Goal: Feedback & Contribution: Contribute content

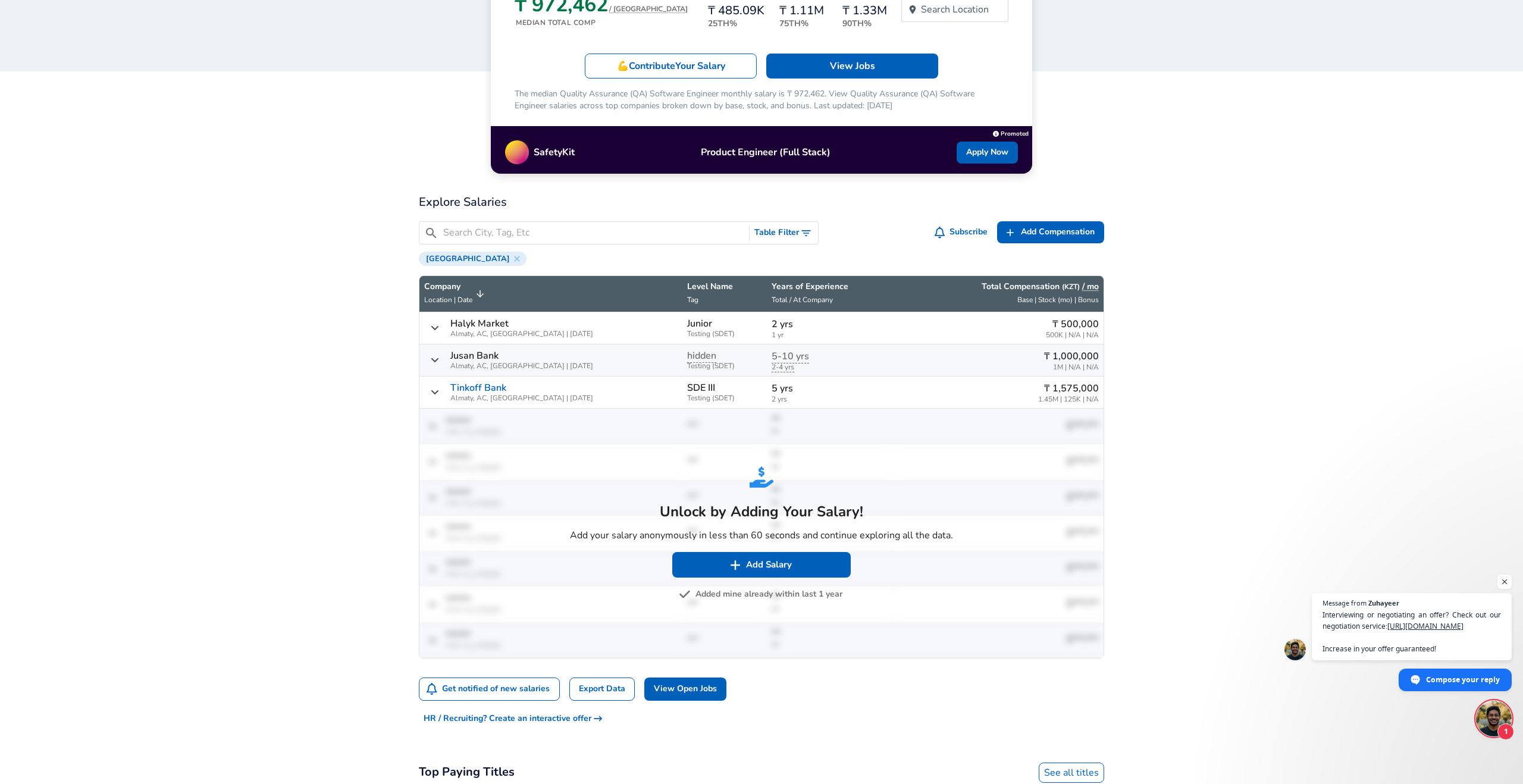
scroll to position [175, 0]
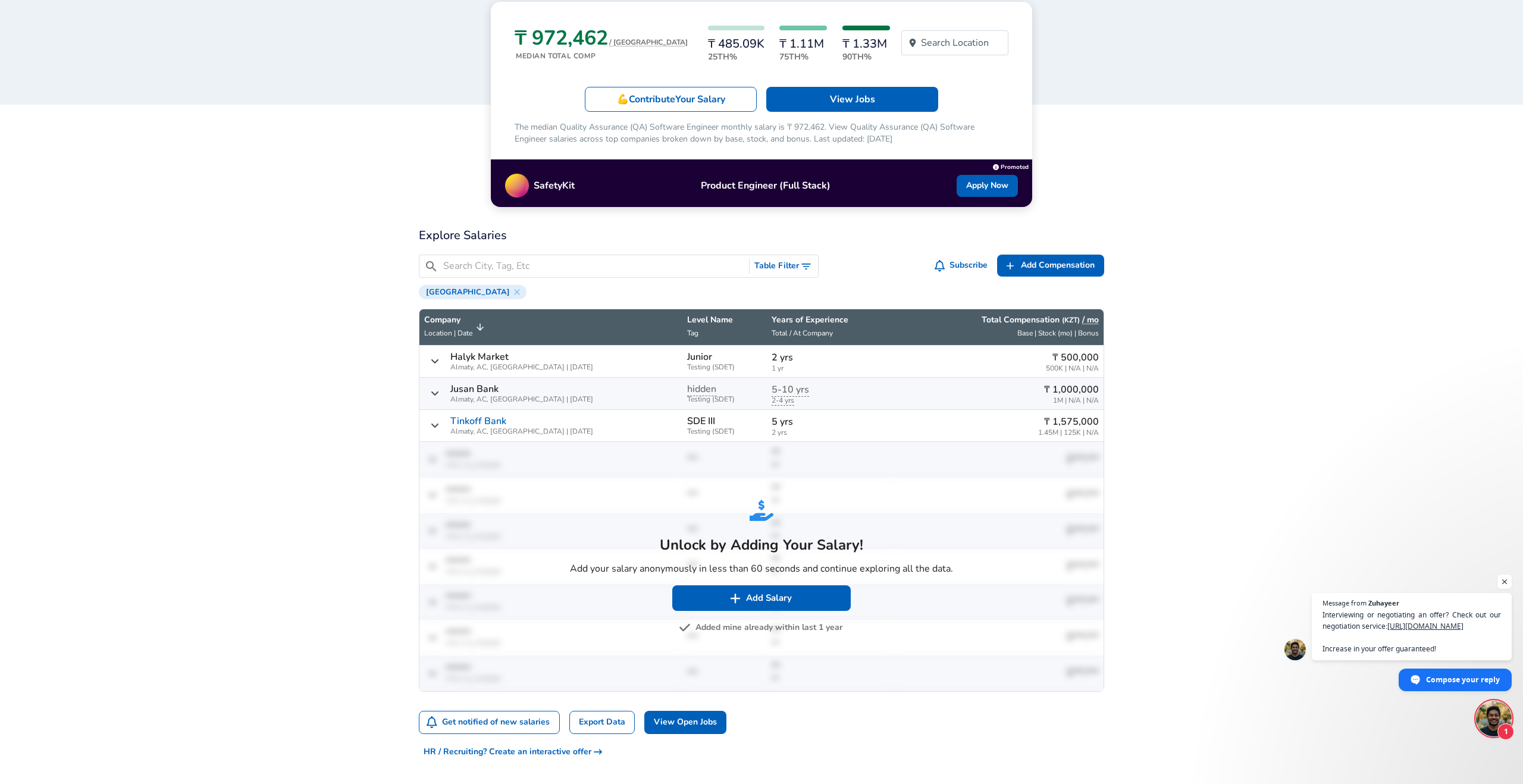
click at [783, 265] on button "Table Filter" at bounding box center [784, 266] width 68 height 22
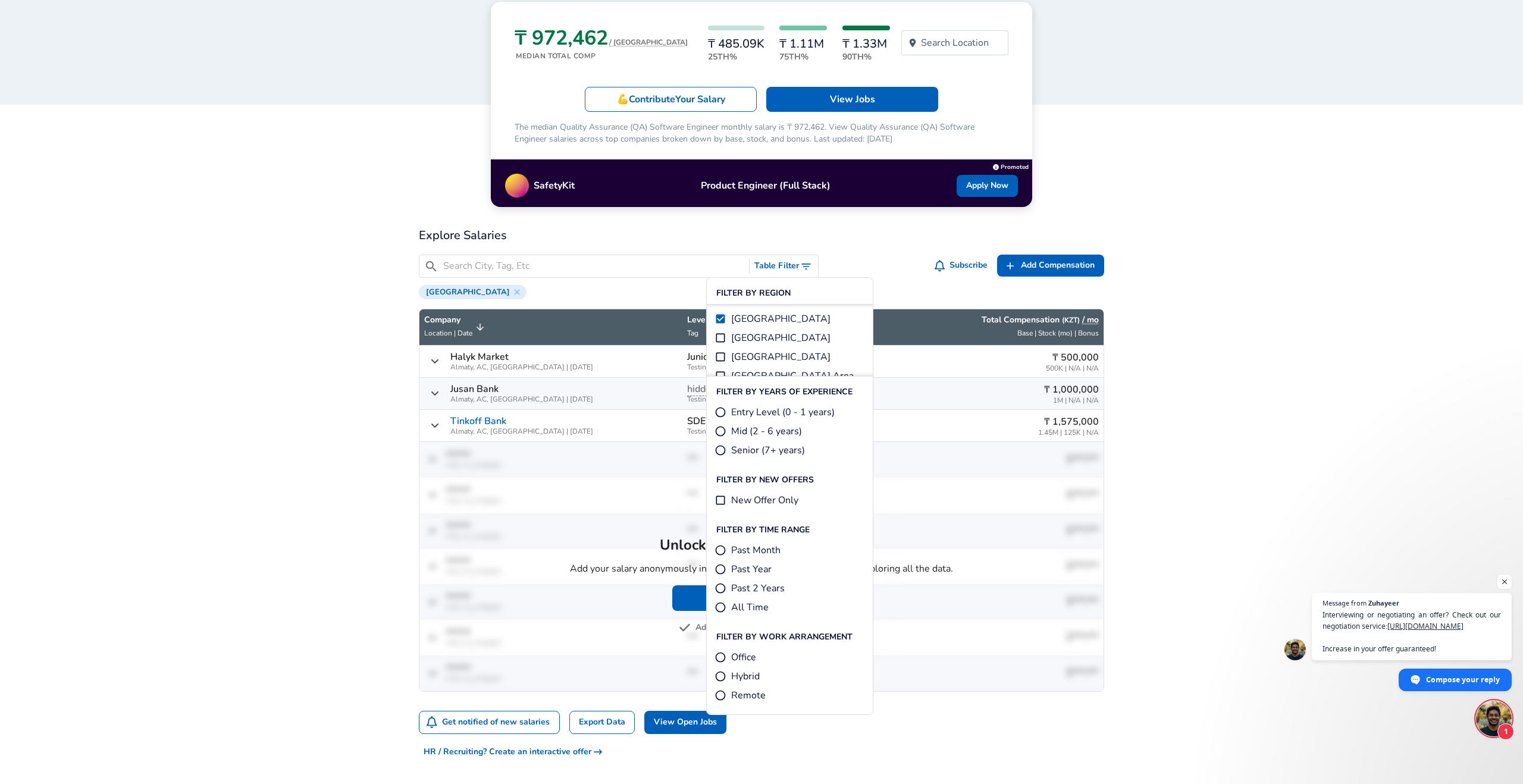
click at [719, 431] on input "Mid (2 - 6 years)" at bounding box center [721, 431] width 12 height 12
radio input "true"
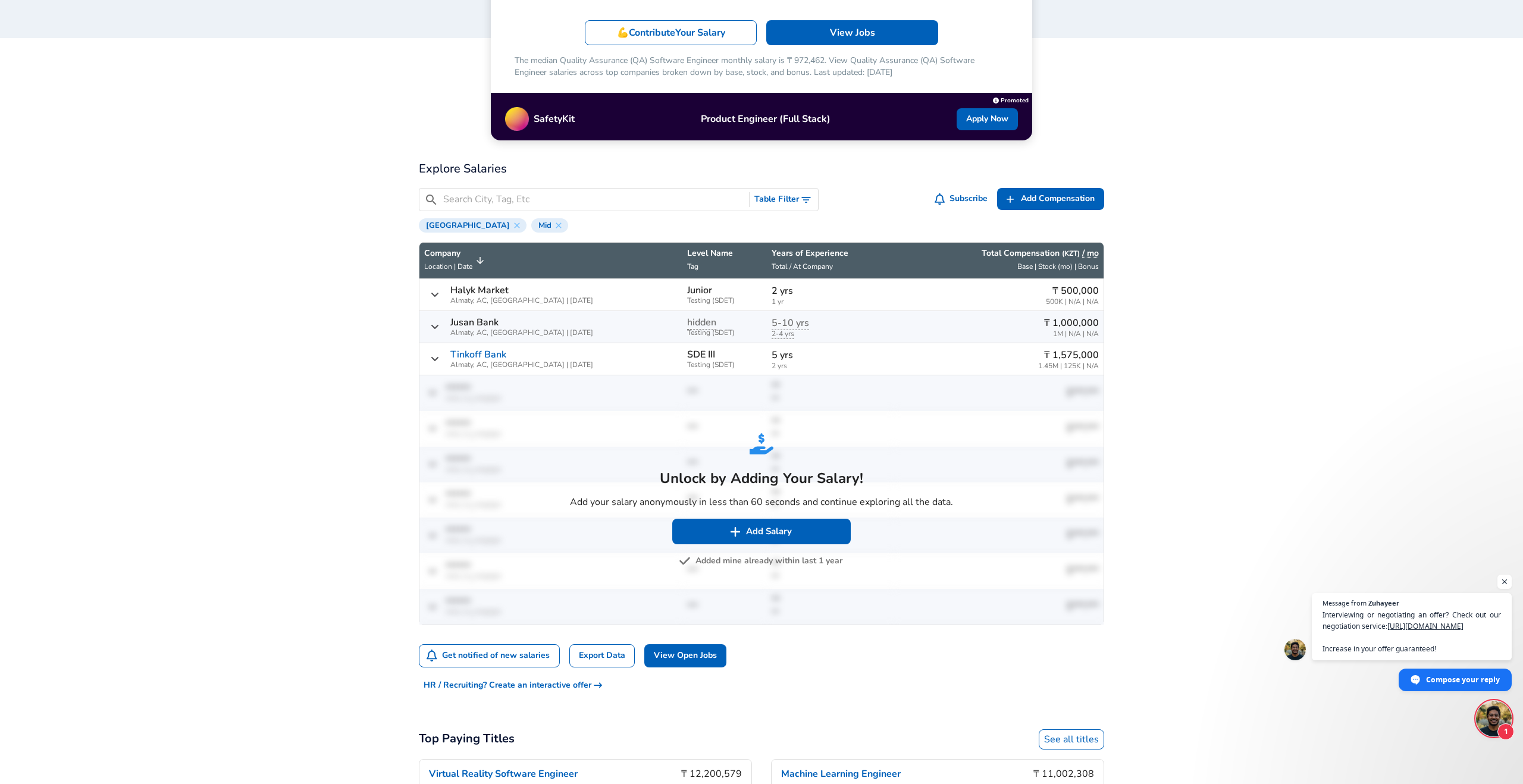
scroll to position [259, 0]
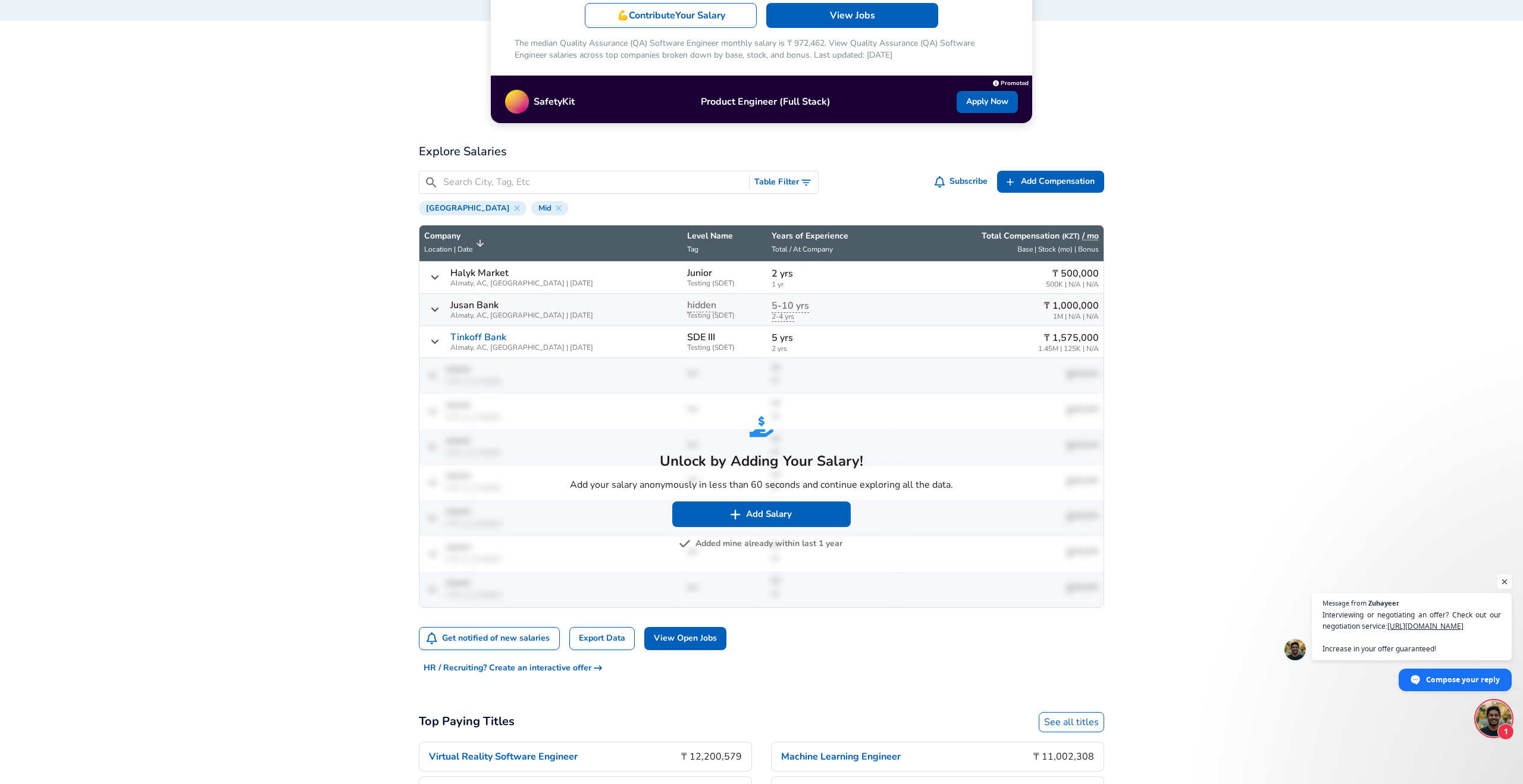
click at [1509, 581] on span "Open chat" at bounding box center [1505, 582] width 15 height 15
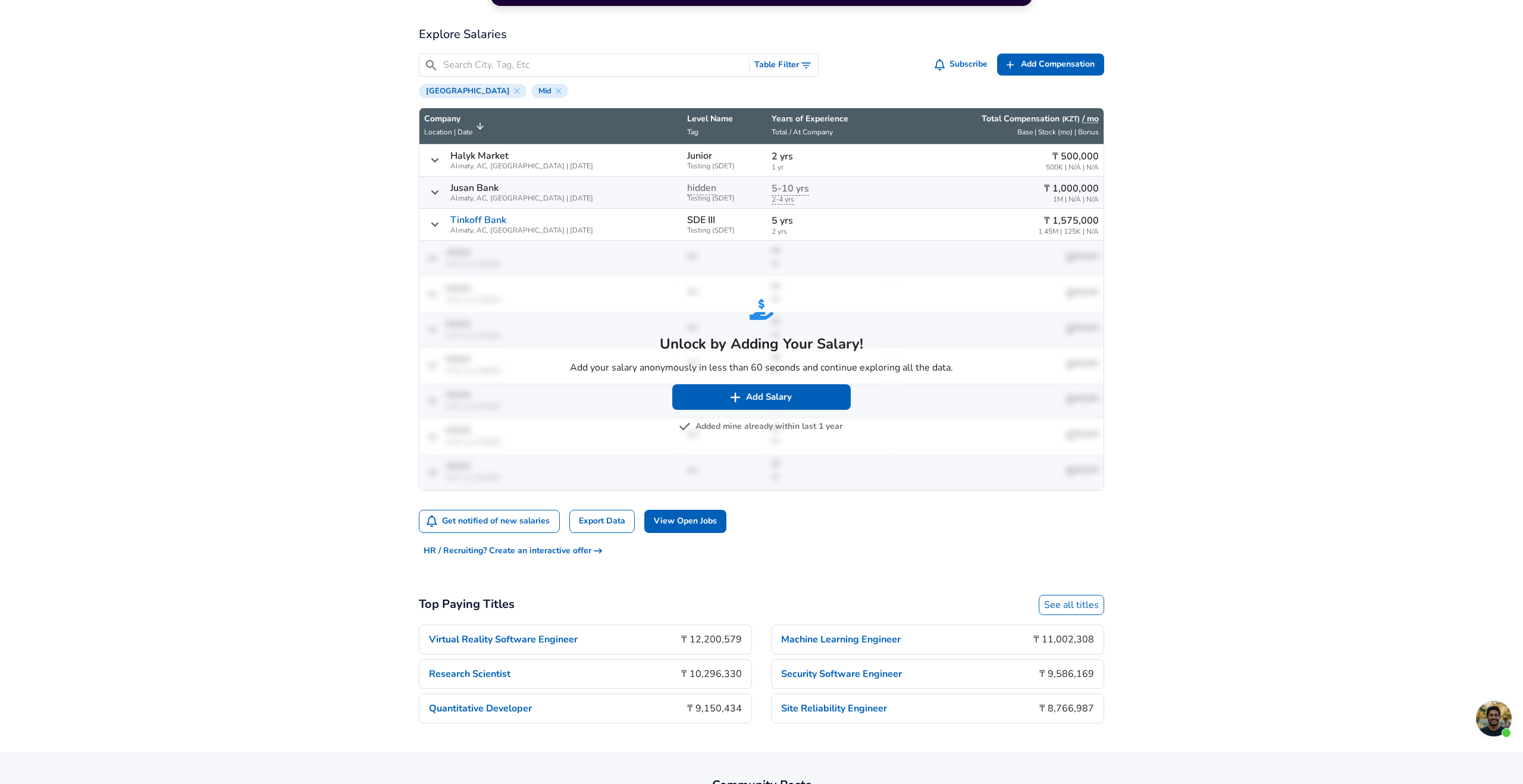
scroll to position [313, 0]
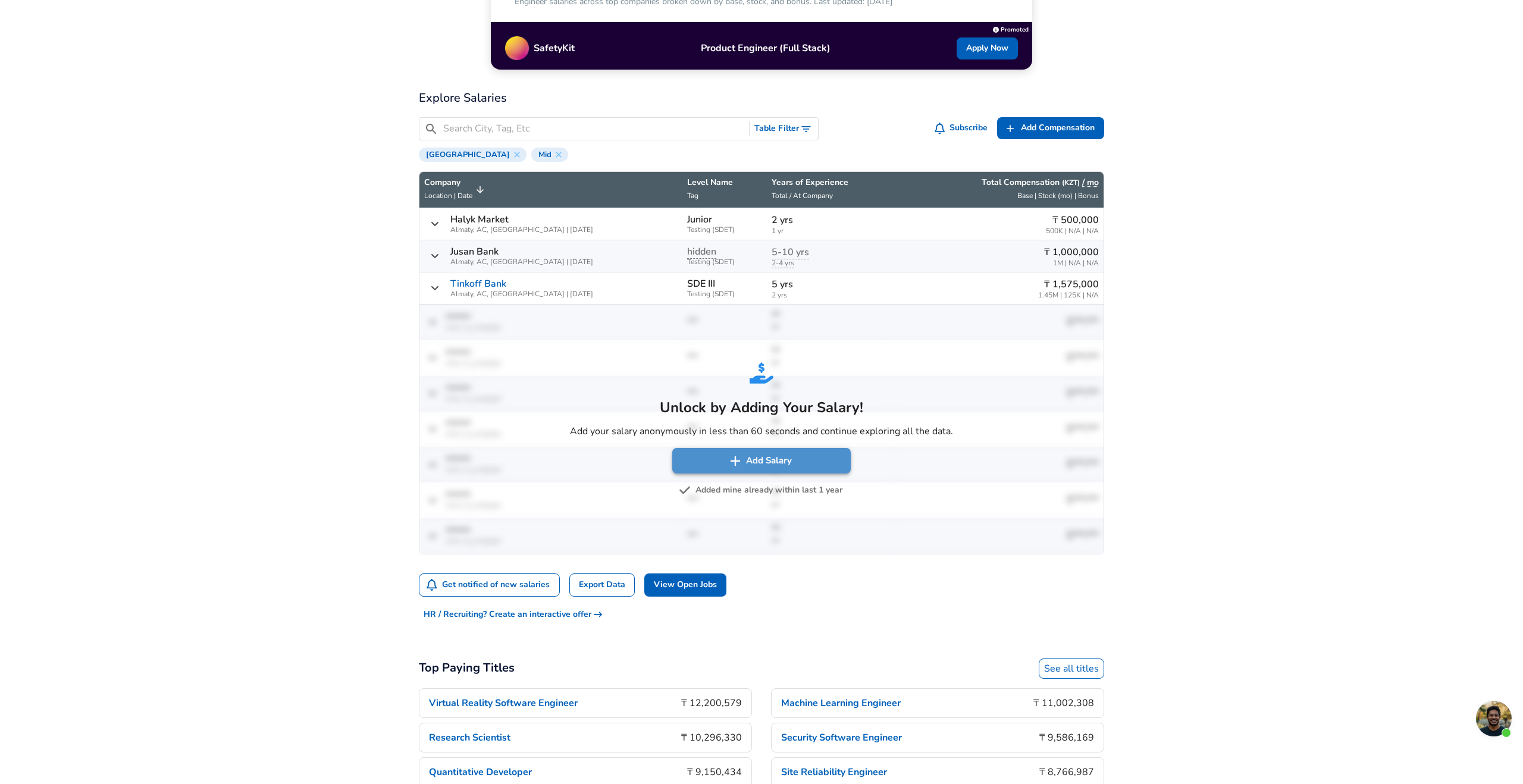
click at [767, 460] on button "Add Salary" at bounding box center [762, 460] width 178 height 25
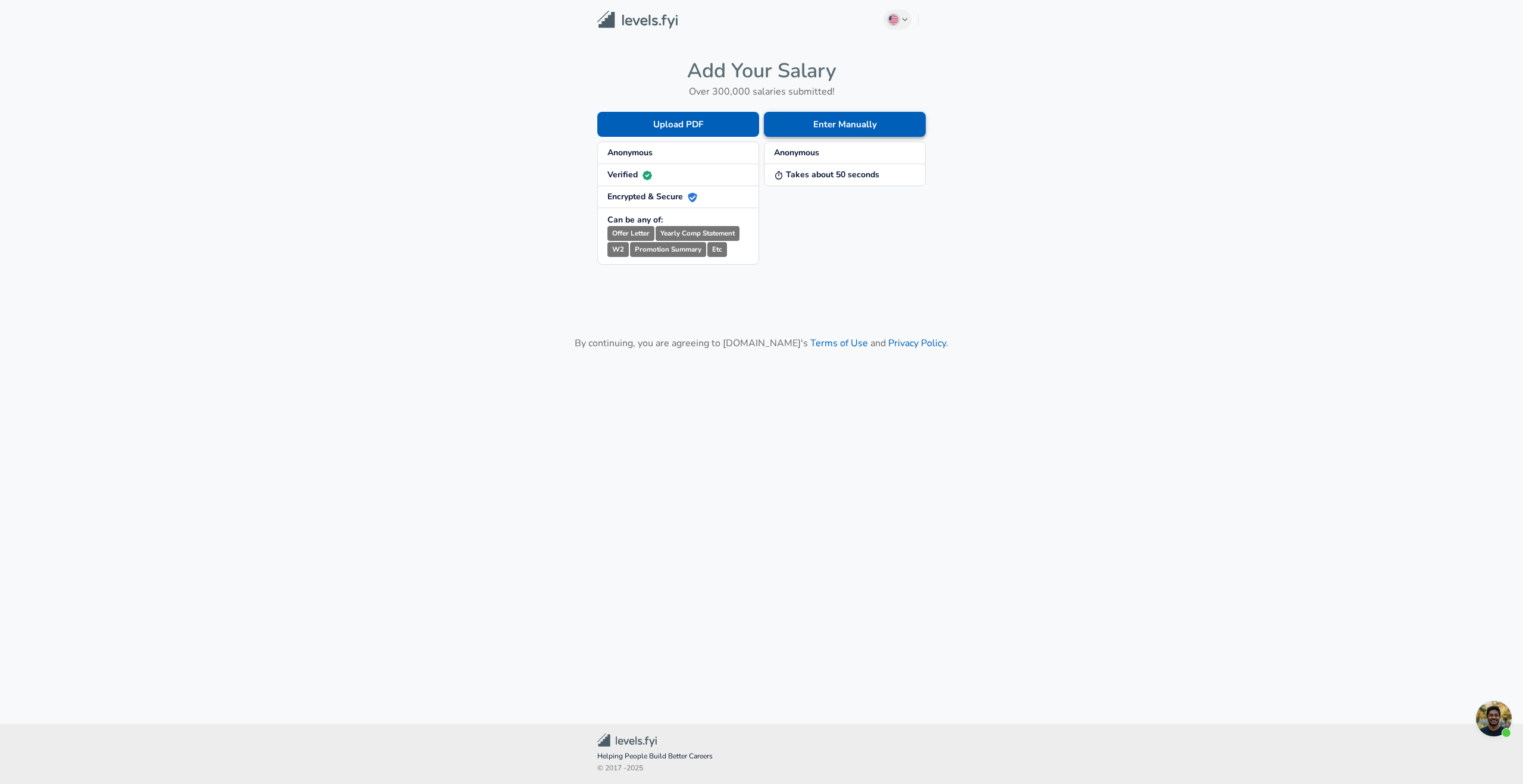
click at [839, 124] on button "Enter Manually" at bounding box center [844, 124] width 162 height 25
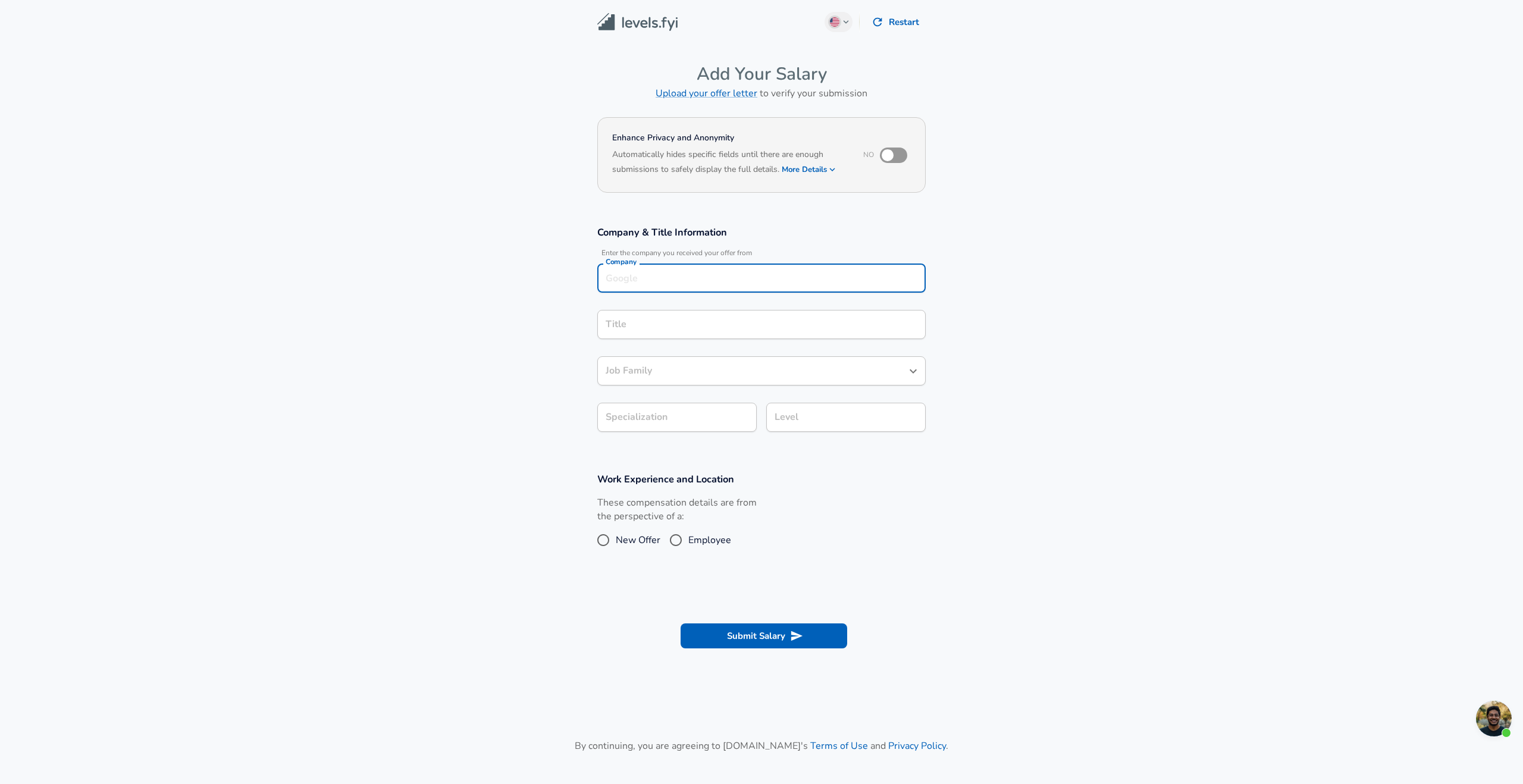
scroll to position [12, 0]
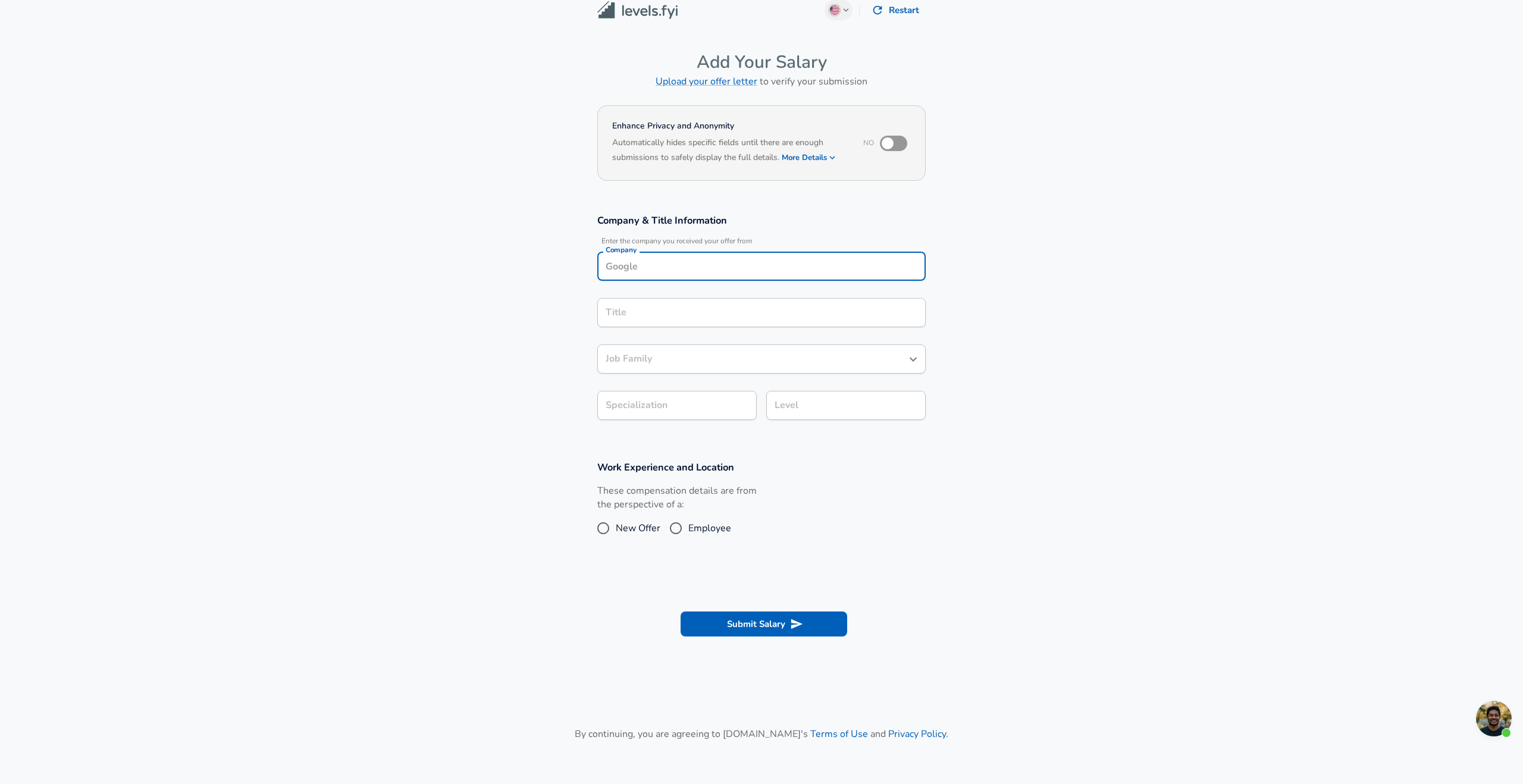
click at [679, 273] on input "Company" at bounding box center [762, 266] width 317 height 18
click at [630, 310] on strong "Kaspi" at bounding box center [633, 312] width 23 height 12
click at [649, 304] on li "Kasp [DOMAIN_NAME]" at bounding box center [762, 312] width 328 height 18
type input "[DOMAIN_NAME]"
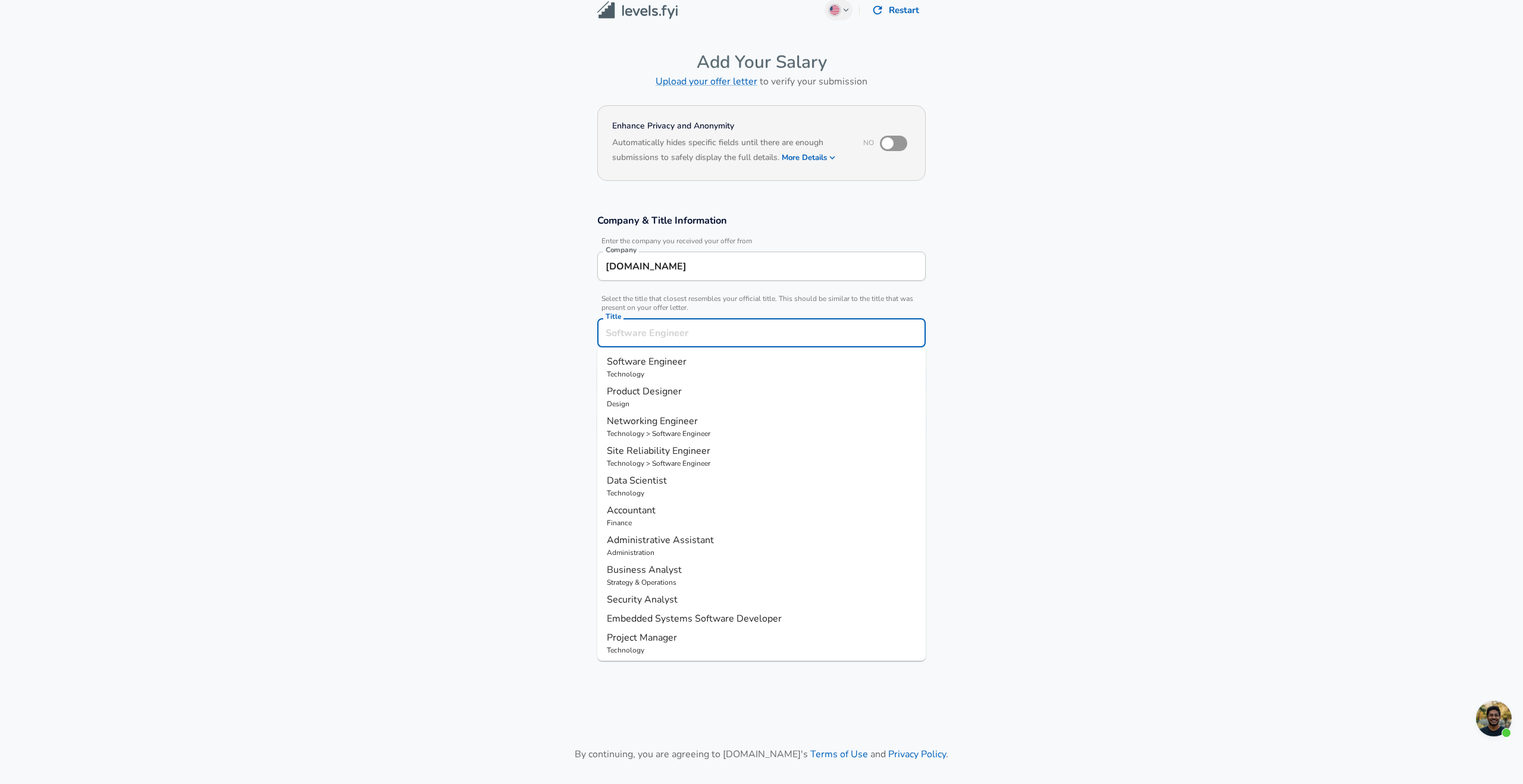
scroll to position [36, 0]
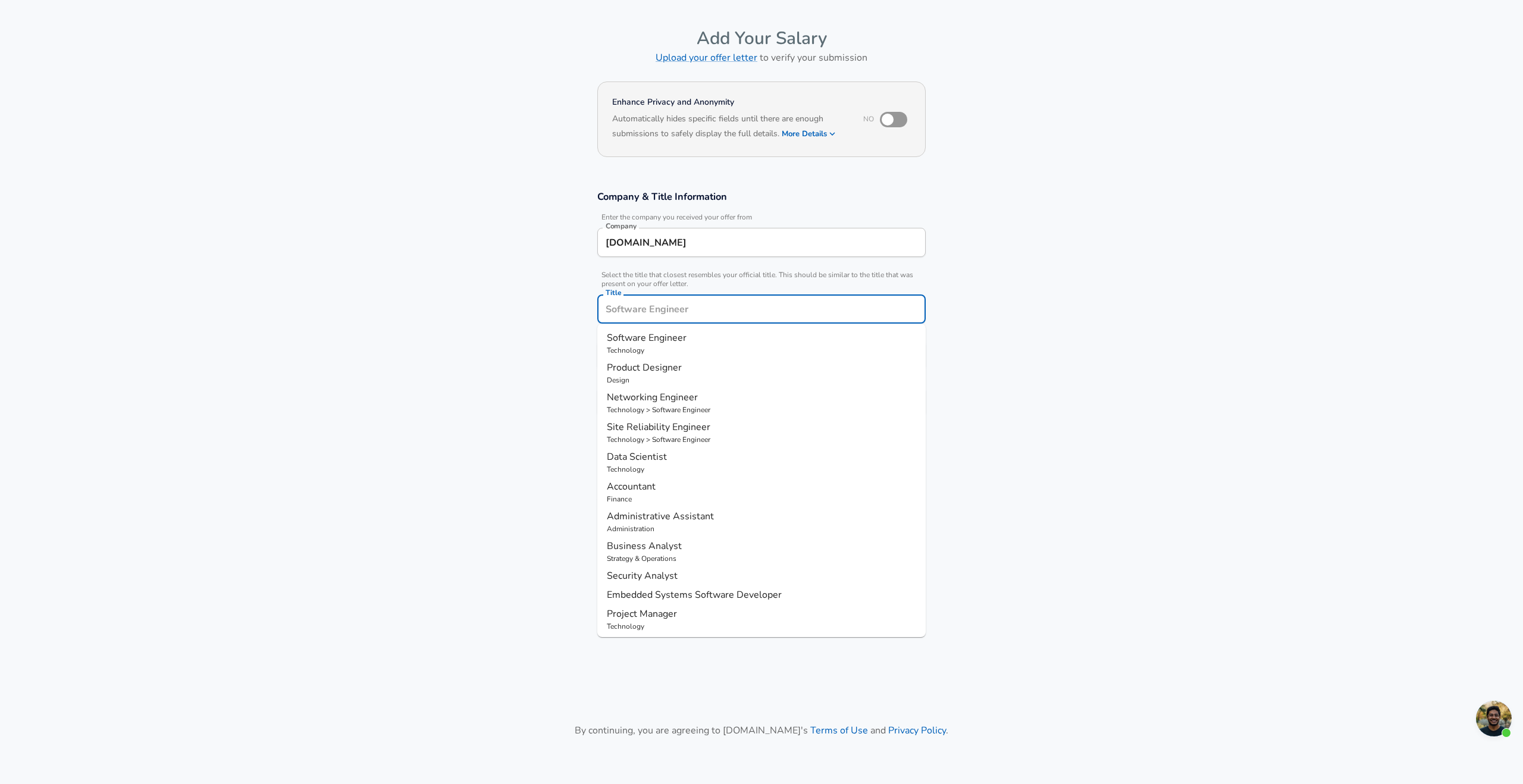
click at [654, 317] on input "Title" at bounding box center [762, 309] width 317 height 18
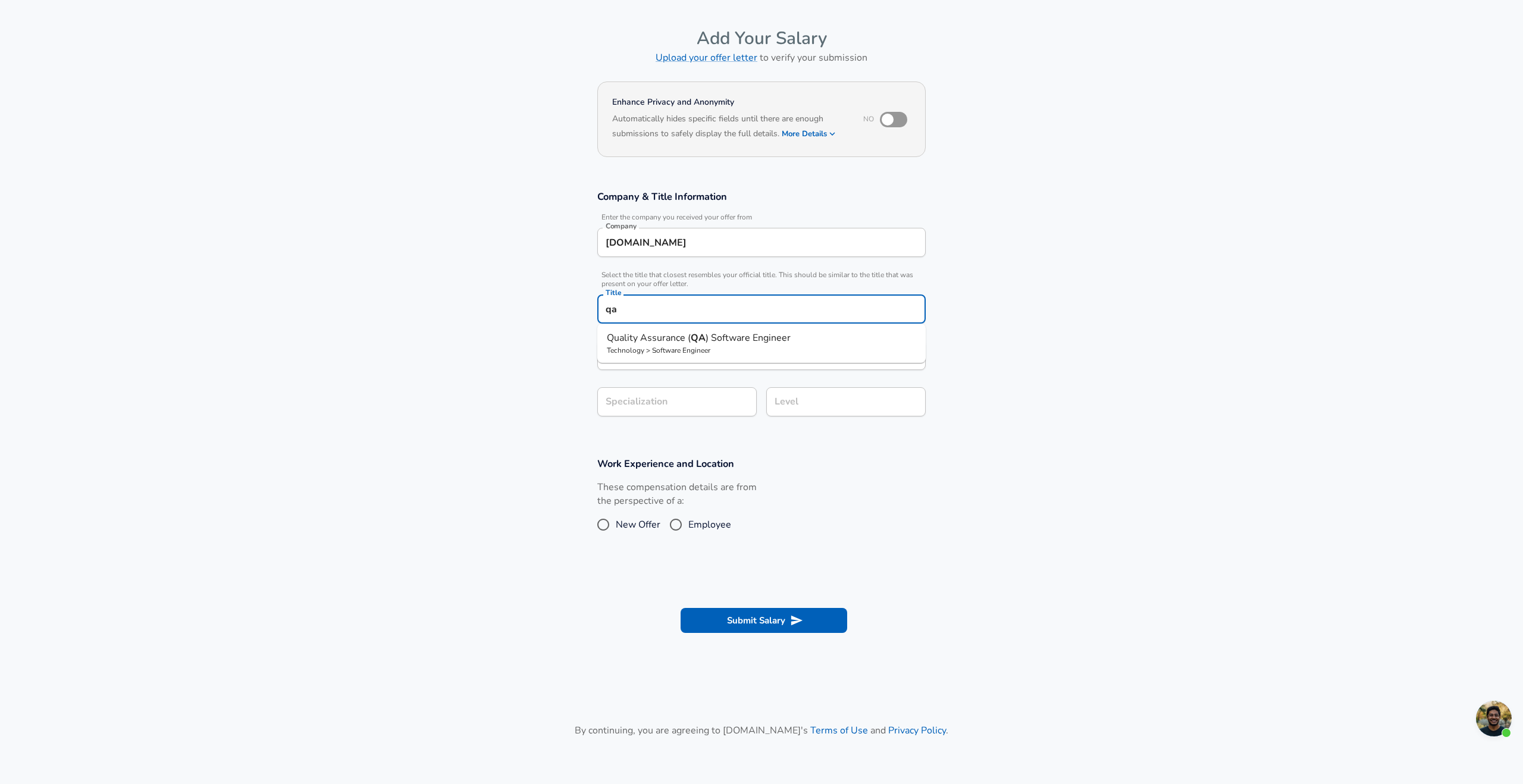
click at [695, 338] on strong "QA" at bounding box center [698, 338] width 15 height 13
type input "Quality Assurance (QA) Software Engineer"
type input "Testing (SDET)"
type input "Software Engineer"
type input "Quality Assurance (QA) Software Engineer"
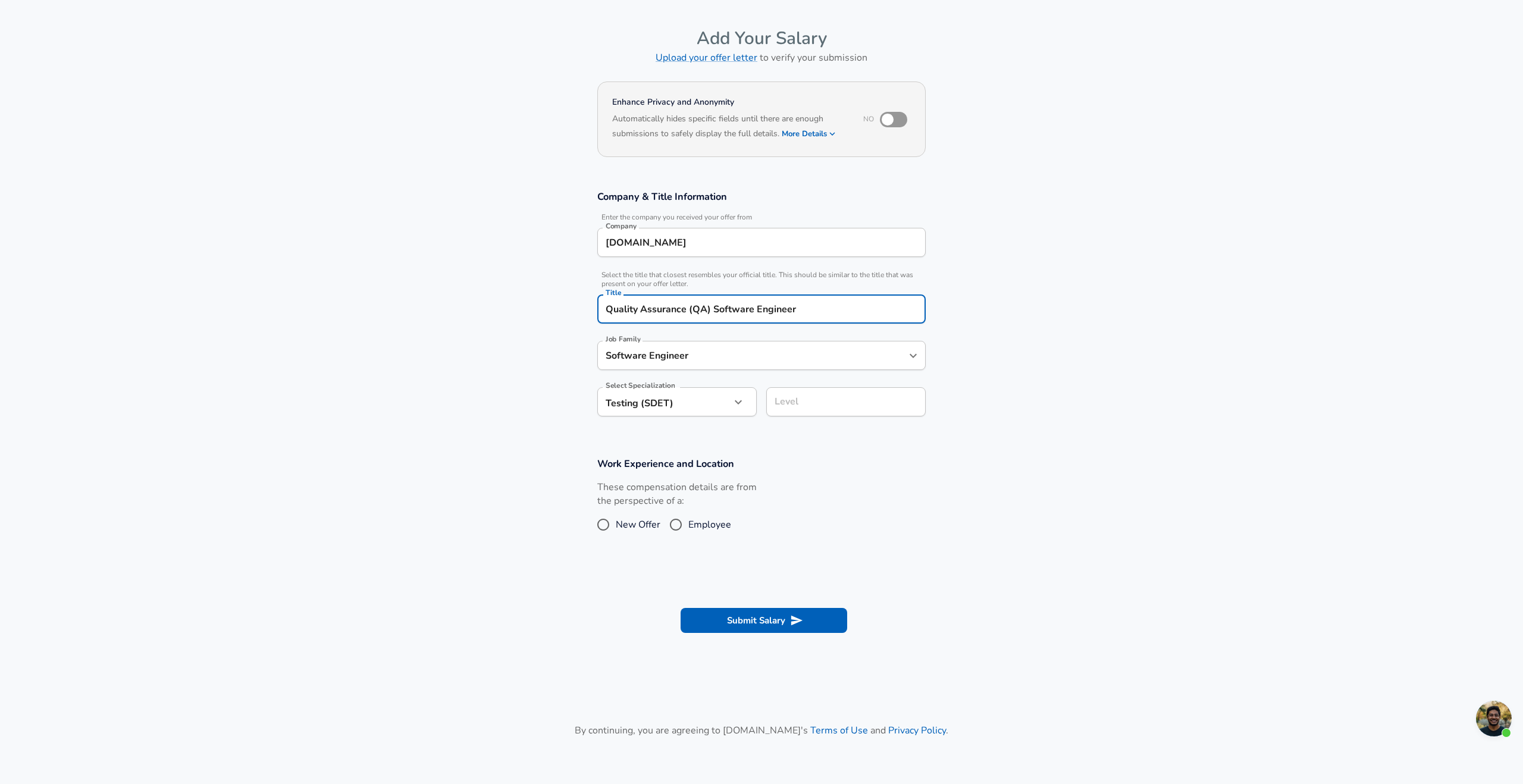
scroll to position [60, 0]
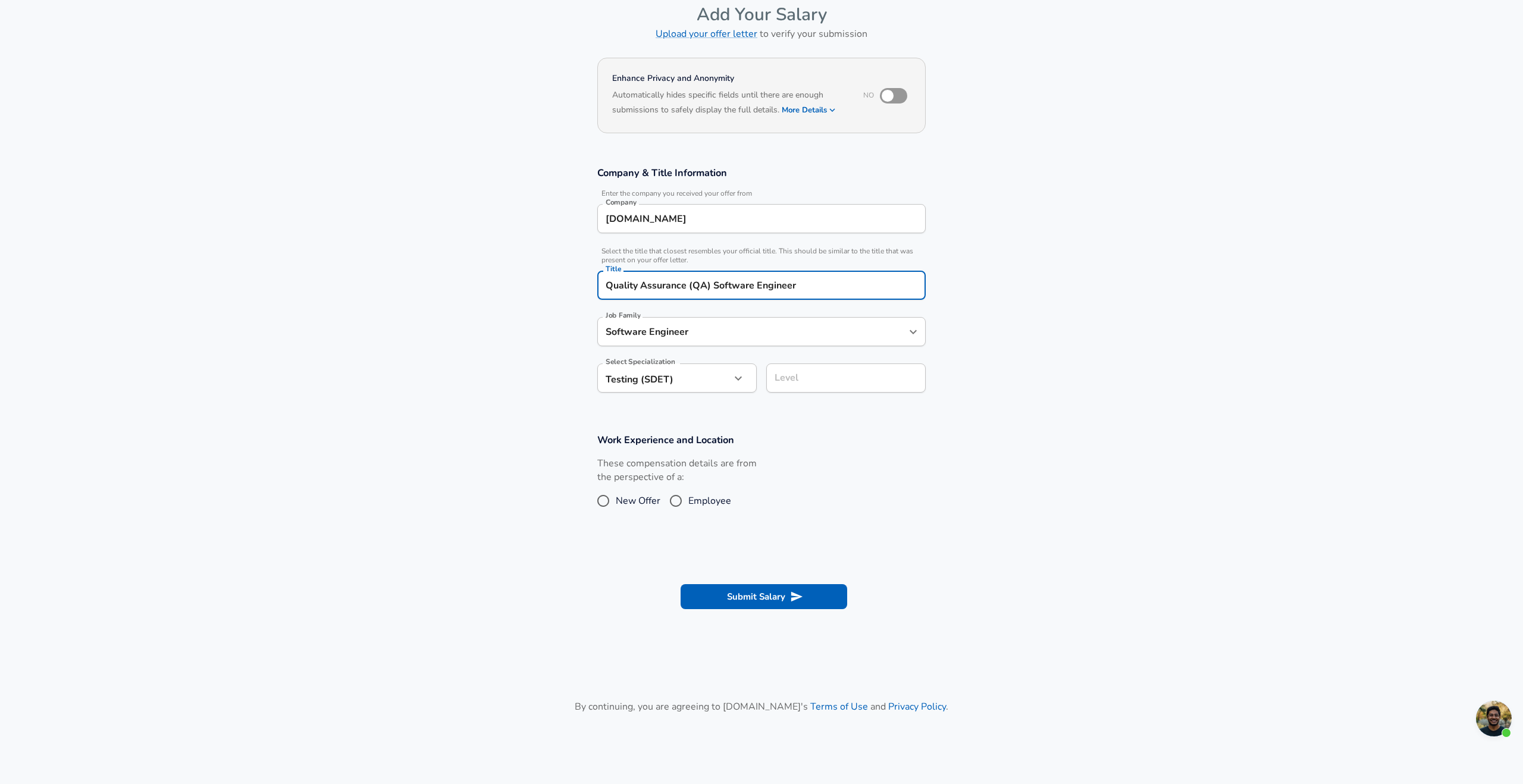
click at [673, 341] on input "Software Engineer" at bounding box center [753, 331] width 300 height 18
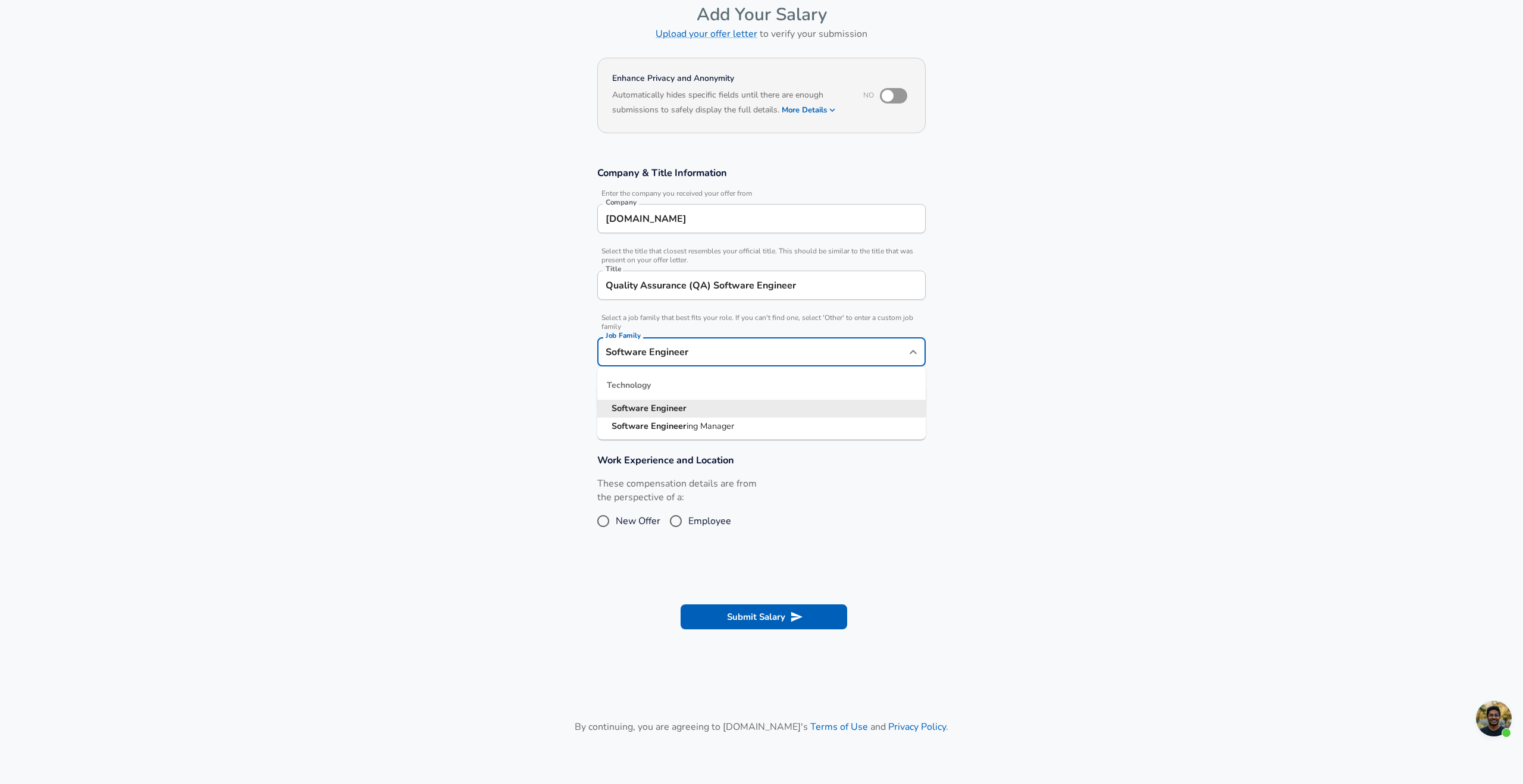
click at [768, 409] on li "Software Engineer" at bounding box center [762, 408] width 328 height 18
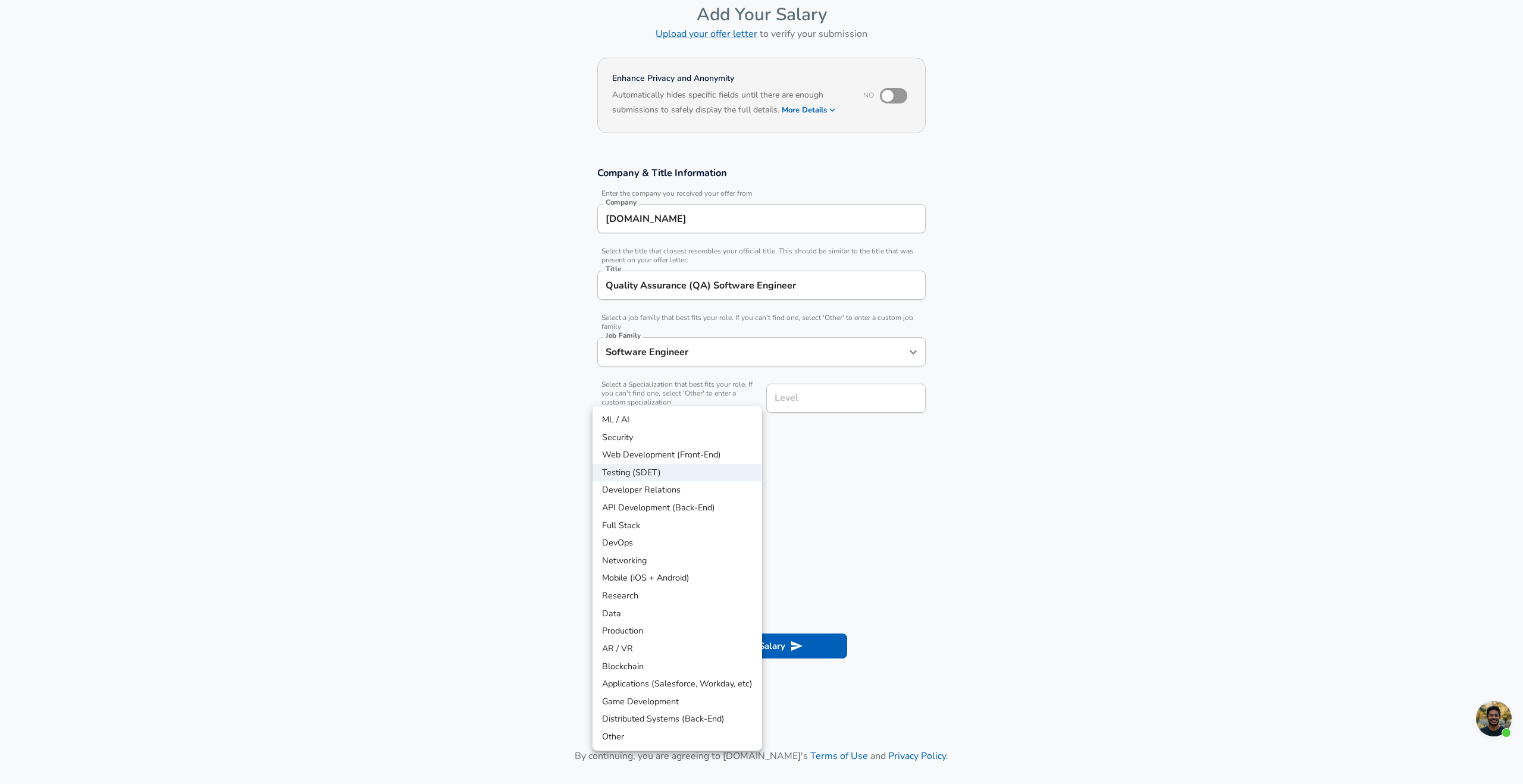
scroll to position [95, 0]
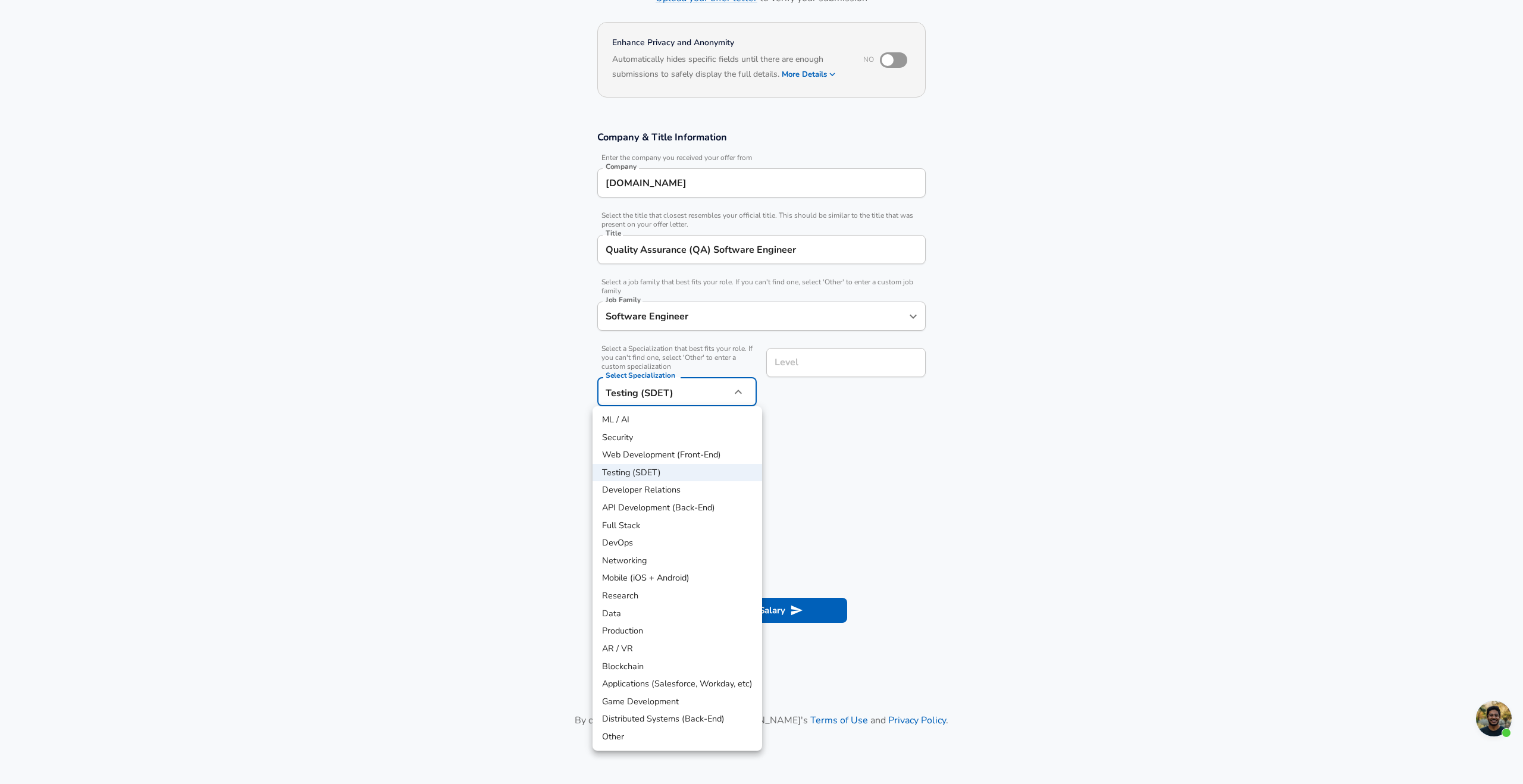
click at [717, 393] on body "English ([GEOGRAPHIC_DATA]) Change Restart Add Your Salary Upload your offer le…" at bounding box center [762, 296] width 1523 height 784
click at [672, 582] on li "Mobile (iOS + Android)" at bounding box center [677, 578] width 170 height 18
type input "Mobile (iOS + Android)"
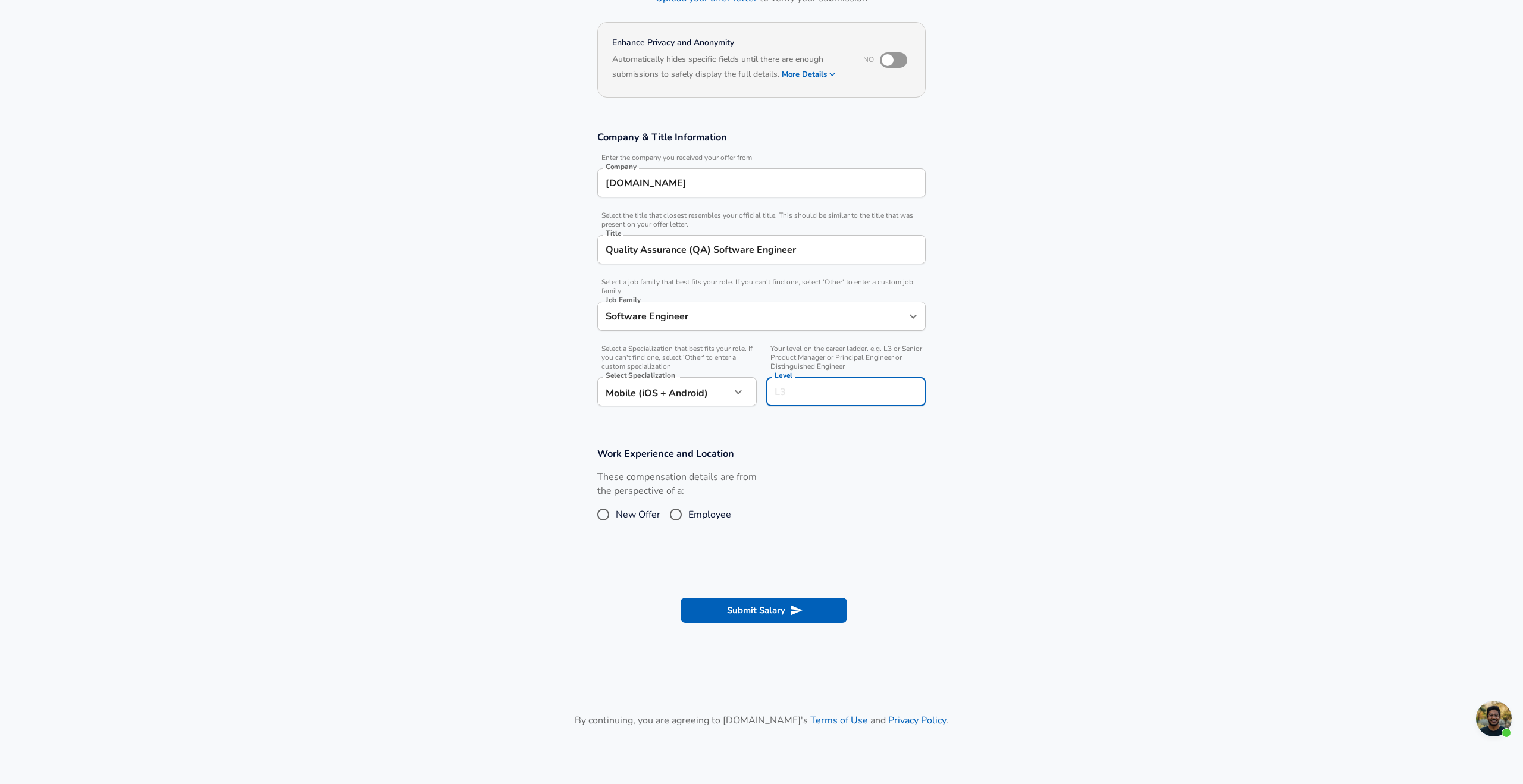
scroll to position [119, 0]
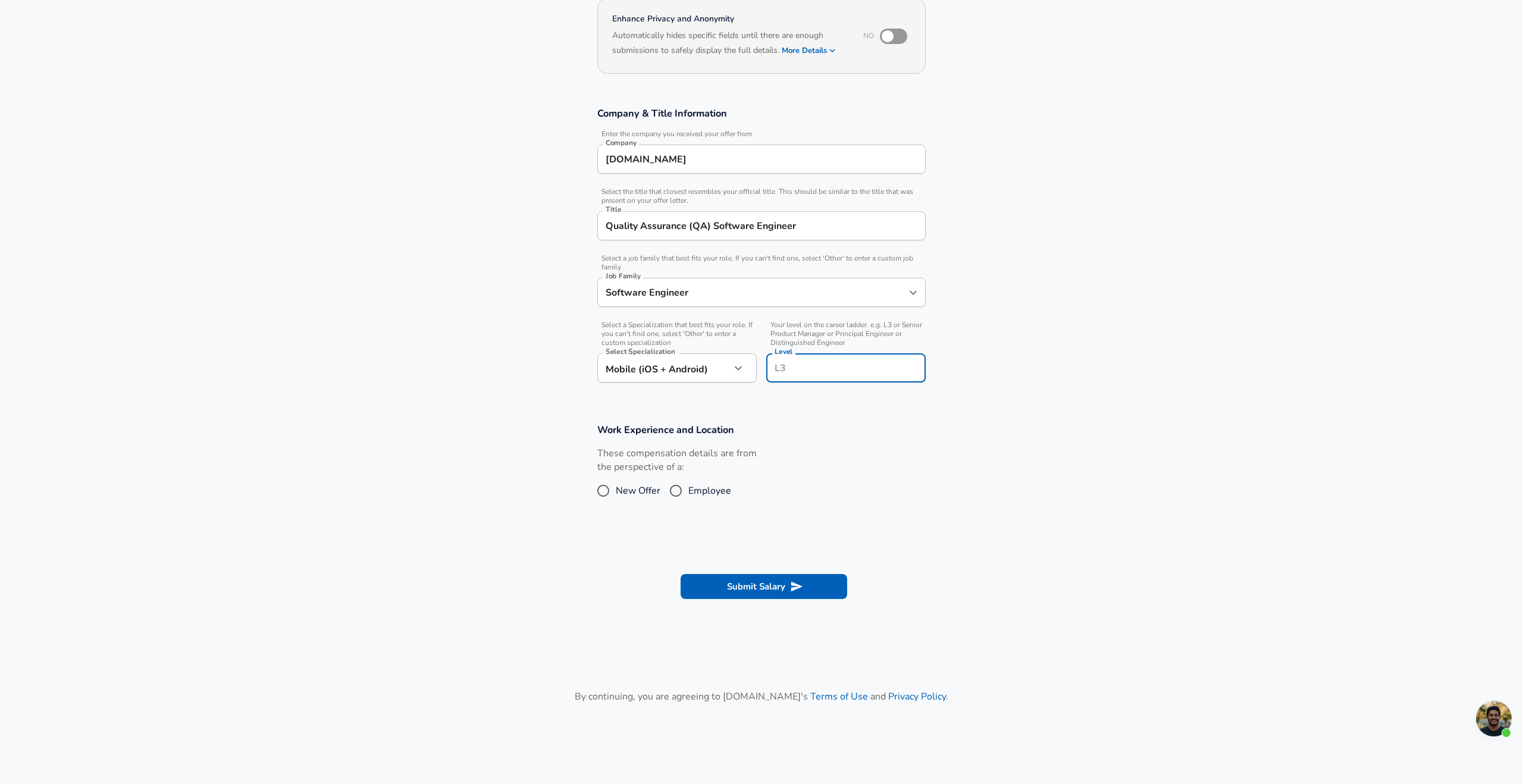
click at [811, 371] on input "Level" at bounding box center [846, 368] width 149 height 18
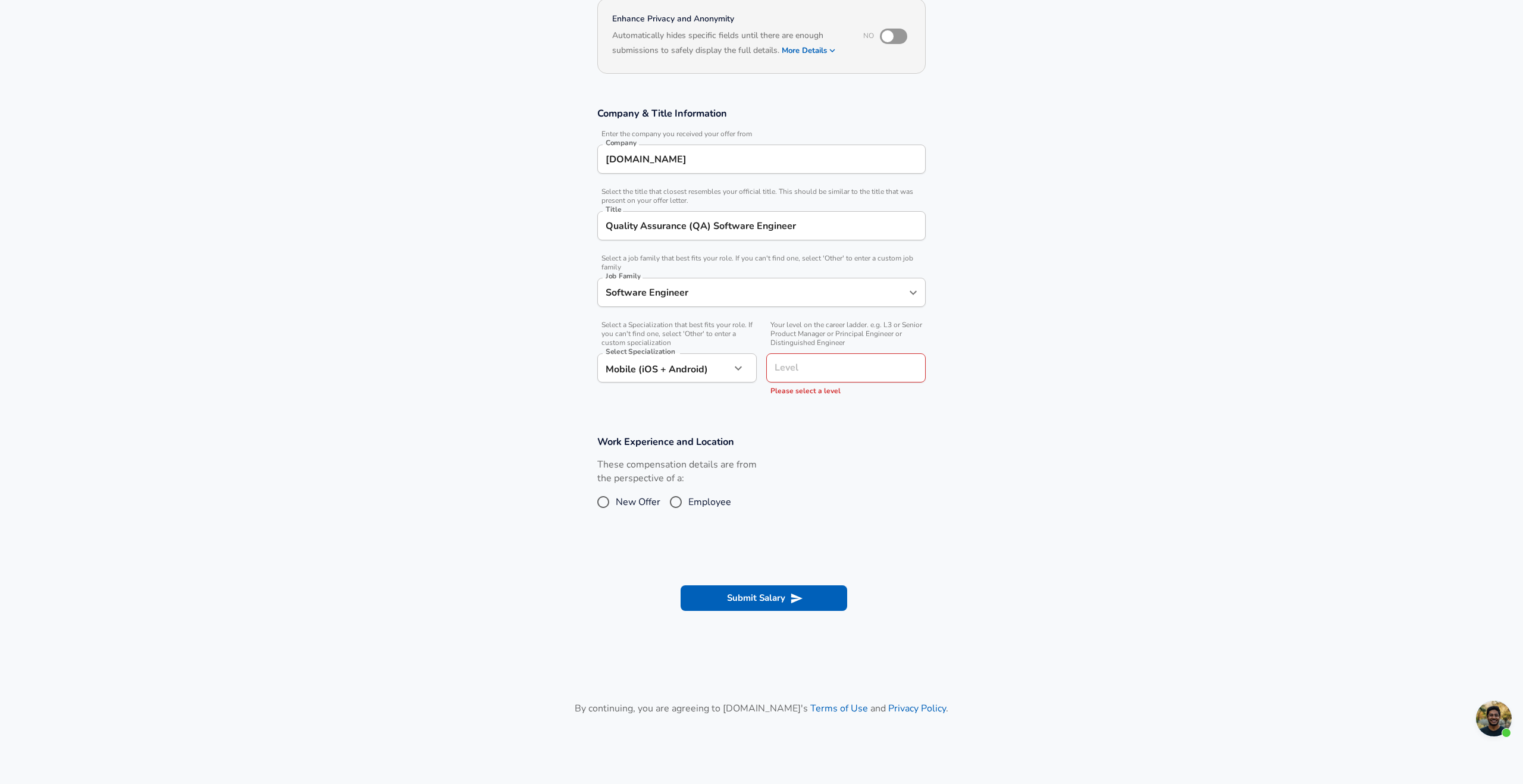
click at [828, 477] on div "These compensation details are from the perspective of a: New Offer Employee" at bounding box center [756, 489] width 338 height 63
click at [611, 497] on input "New Offer" at bounding box center [604, 502] width 25 height 19
radio input "true"
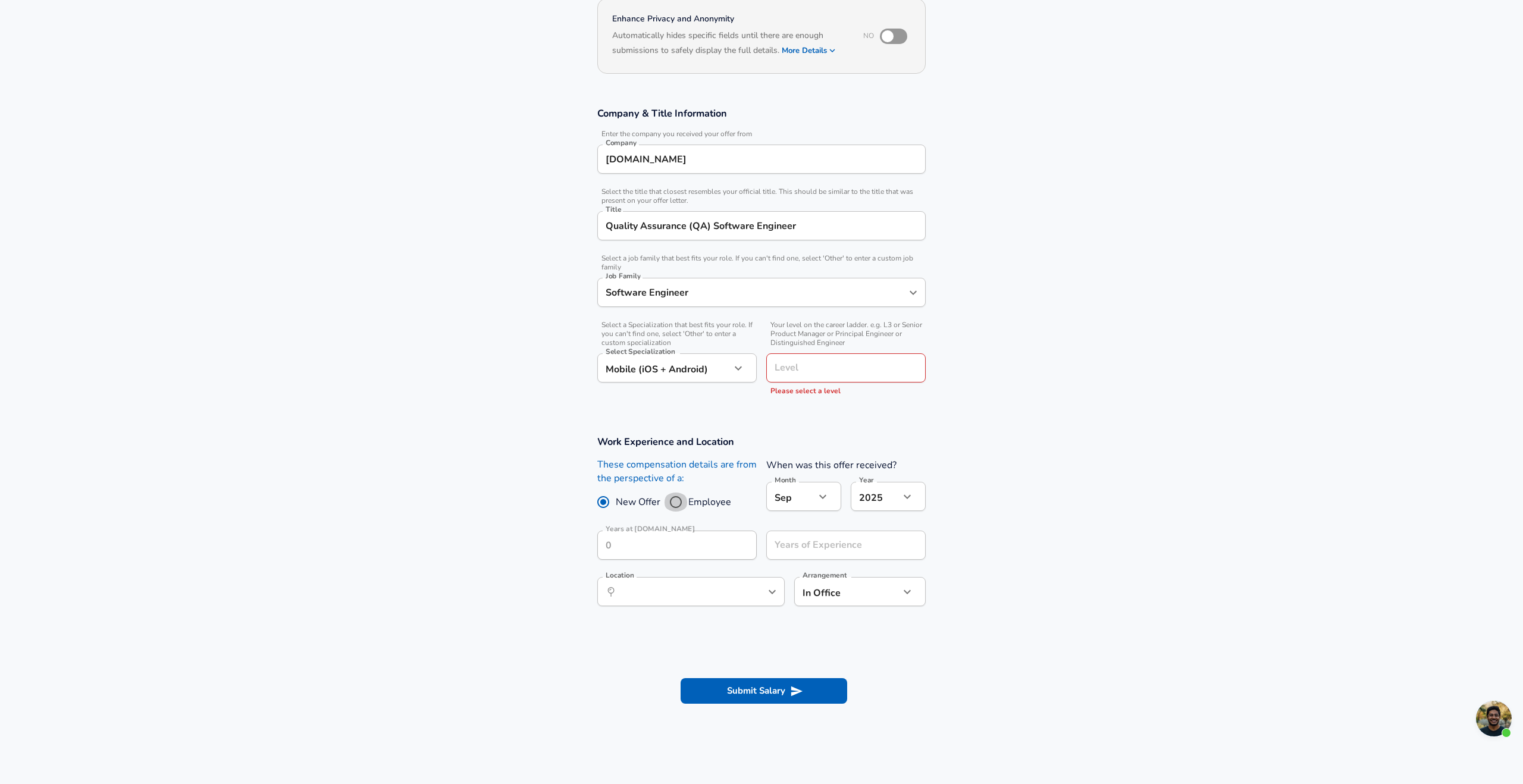
click at [683, 499] on input "Employee" at bounding box center [676, 502] width 25 height 19
radio input "true"
click at [624, 506] on span "New Offer" at bounding box center [638, 502] width 44 height 15
click at [616, 506] on input "New Offer" at bounding box center [604, 502] width 25 height 19
radio input "true"
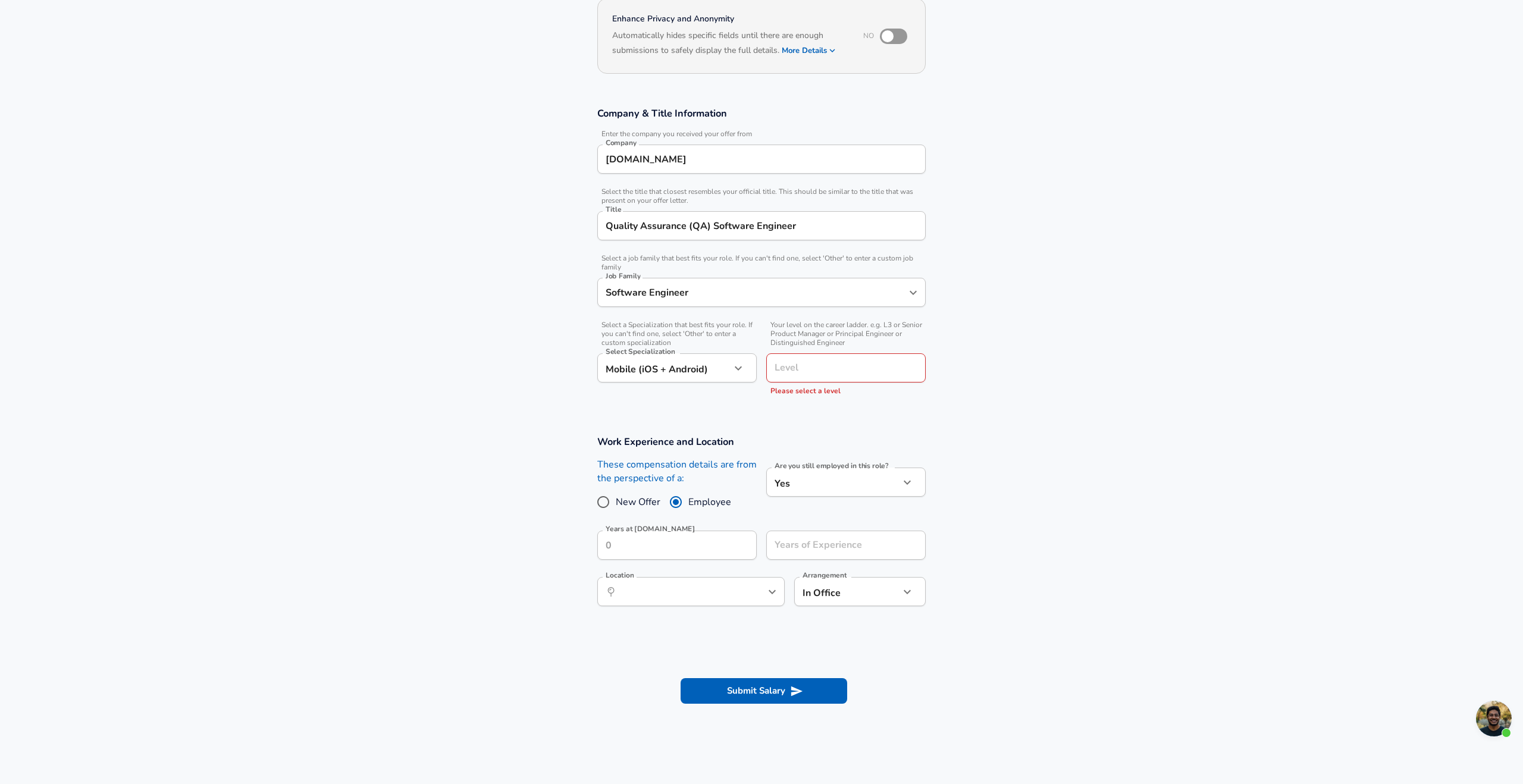
radio input "false"
click at [807, 501] on body "English ([GEOGRAPHIC_DATA]) Change Restart Add Your Salary Upload your offer le…" at bounding box center [762, 273] width 1523 height 784
click at [807, 500] on div at bounding box center [762, 392] width 1523 height 784
click at [817, 549] on input "Years of Experience" at bounding box center [833, 545] width 133 height 29
type input "4"
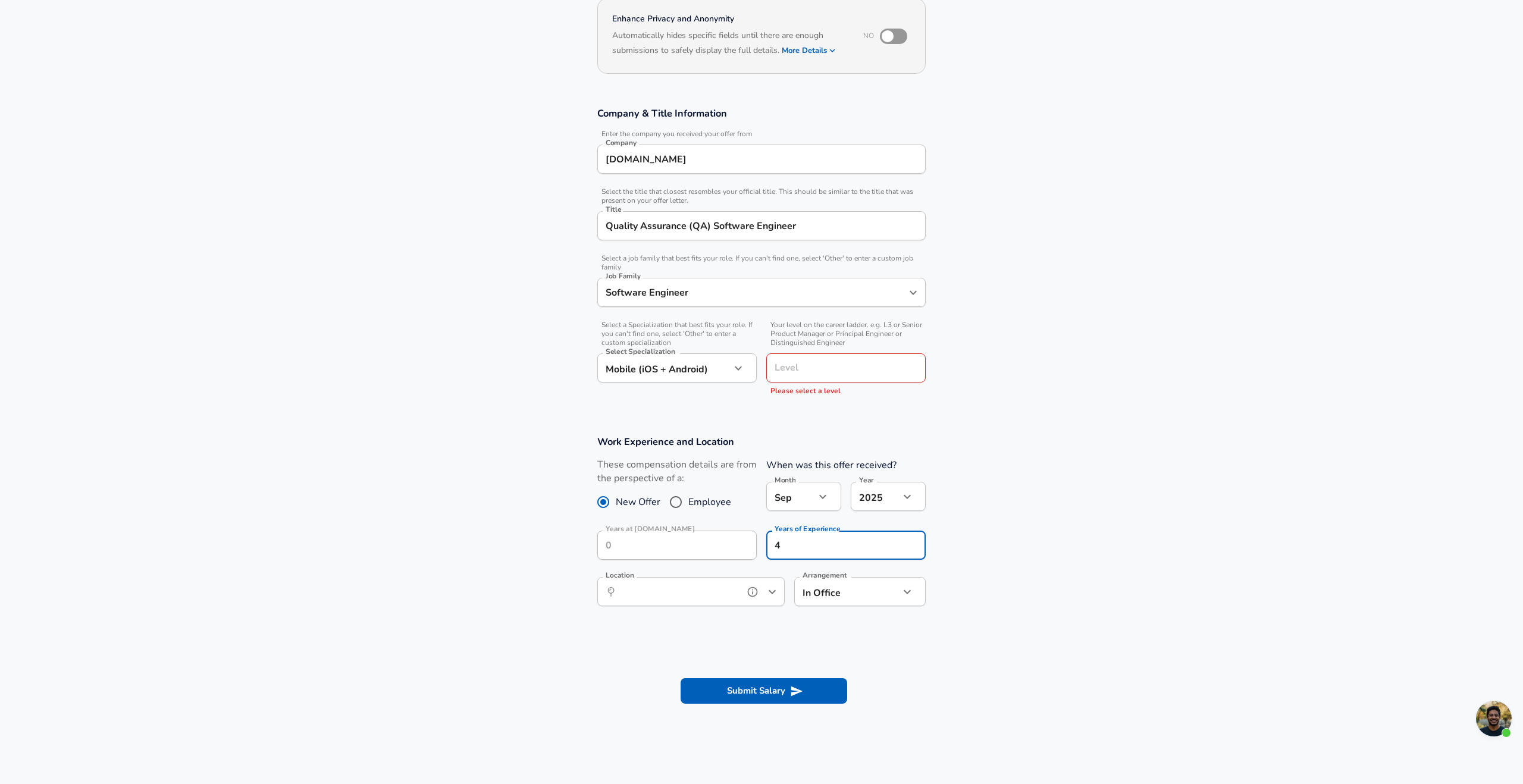
click at [715, 595] on input "Location" at bounding box center [679, 591] width 122 height 18
click at [695, 620] on span ", AC, [GEOGRAPHIC_DATA]" at bounding box center [691, 619] width 108 height 12
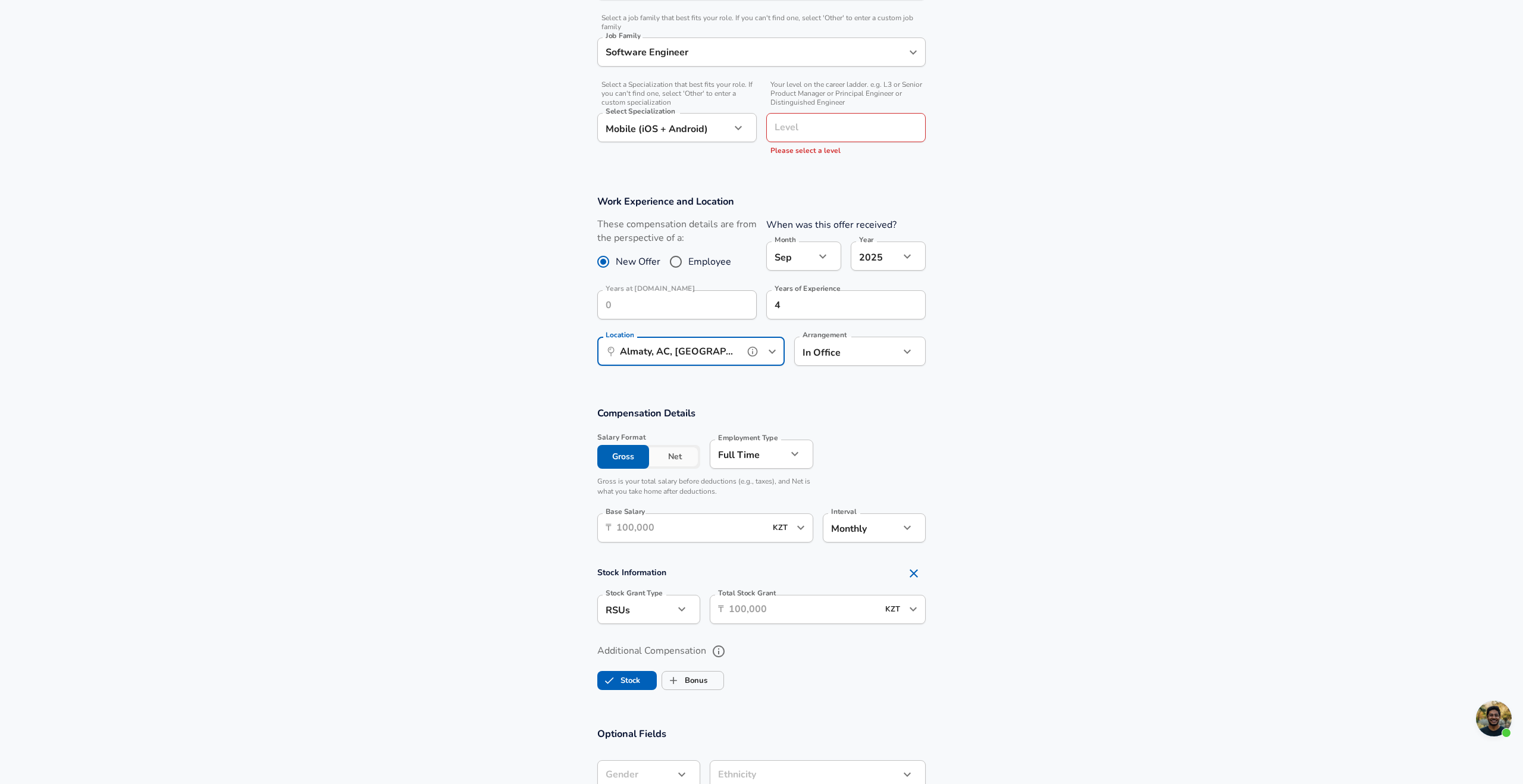
scroll to position [360, 0]
type input "Almaty, AC, [GEOGRAPHIC_DATA]"
click at [705, 531] on input "Base Salary" at bounding box center [691, 527] width 149 height 29
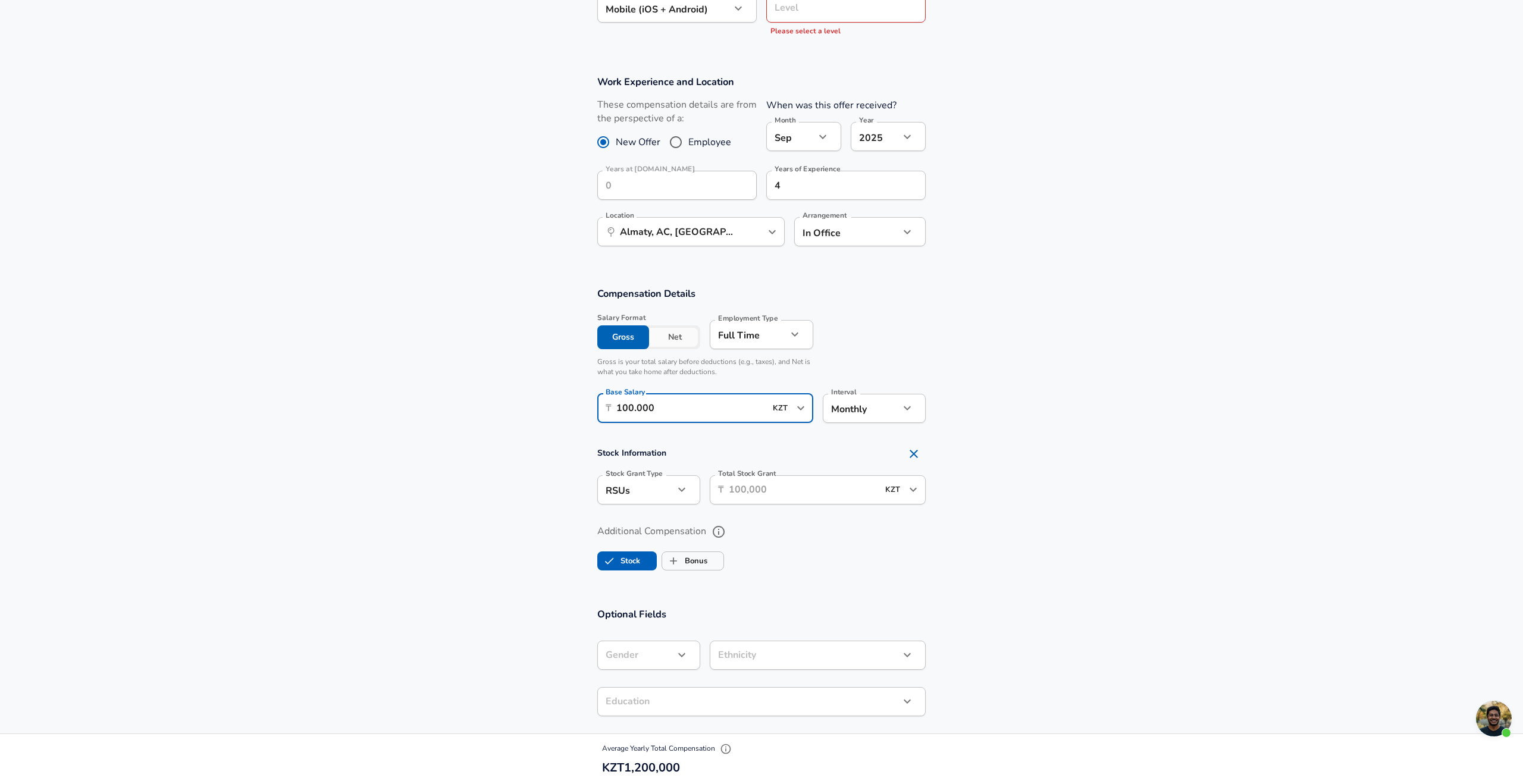
scroll to position [513, 0]
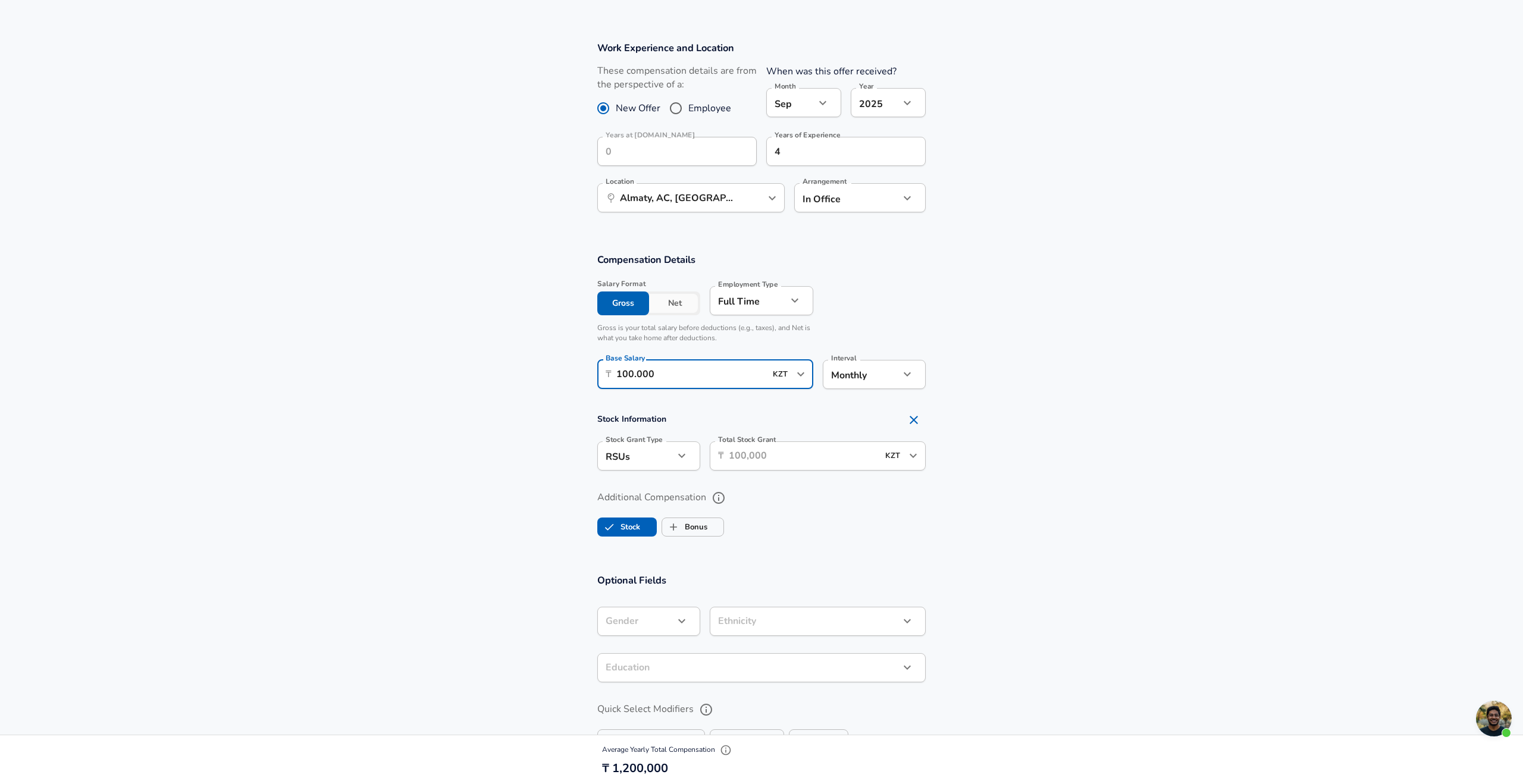
type input "100.000"
click at [652, 460] on div at bounding box center [762, 392] width 1523 height 784
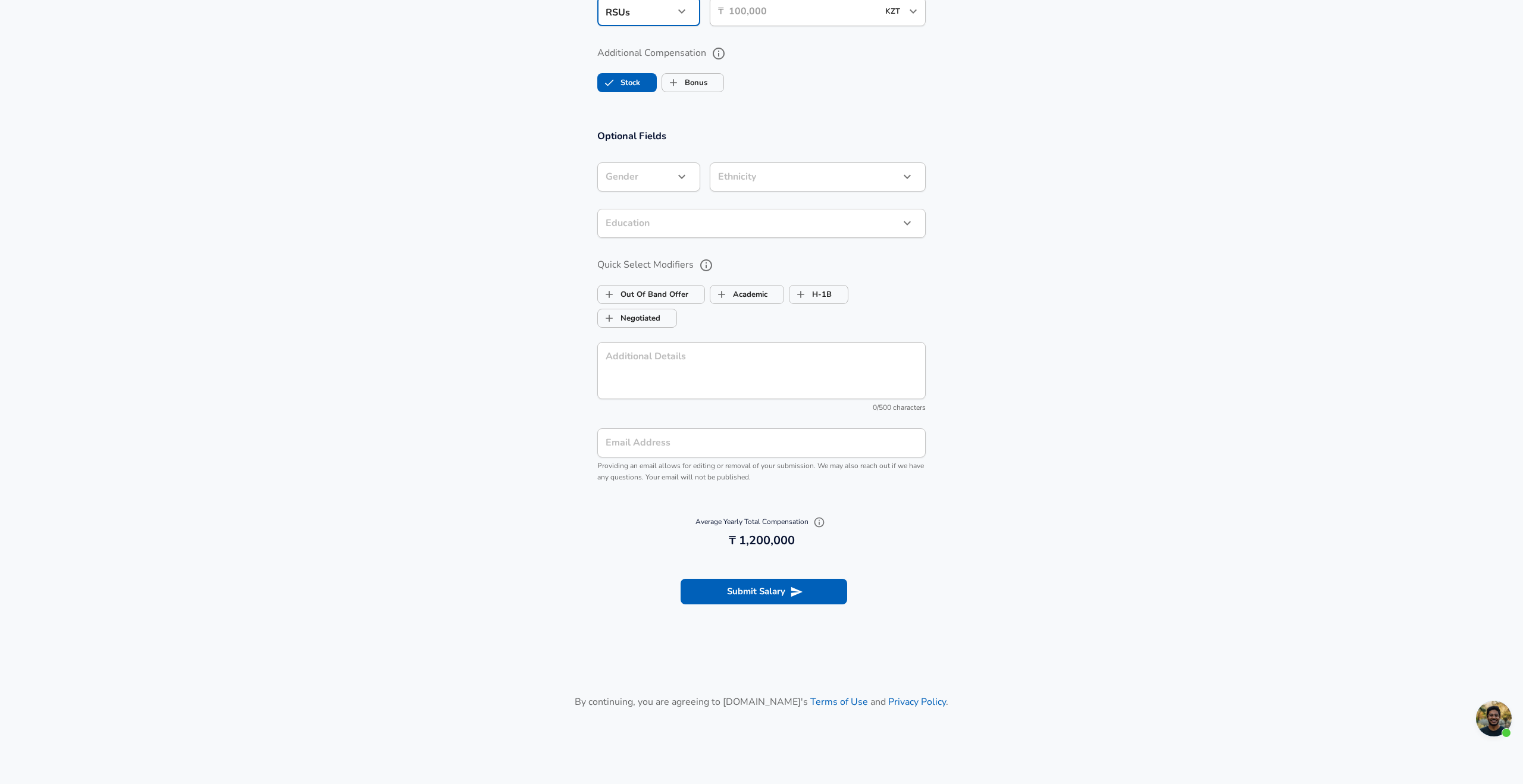
scroll to position [1042, 0]
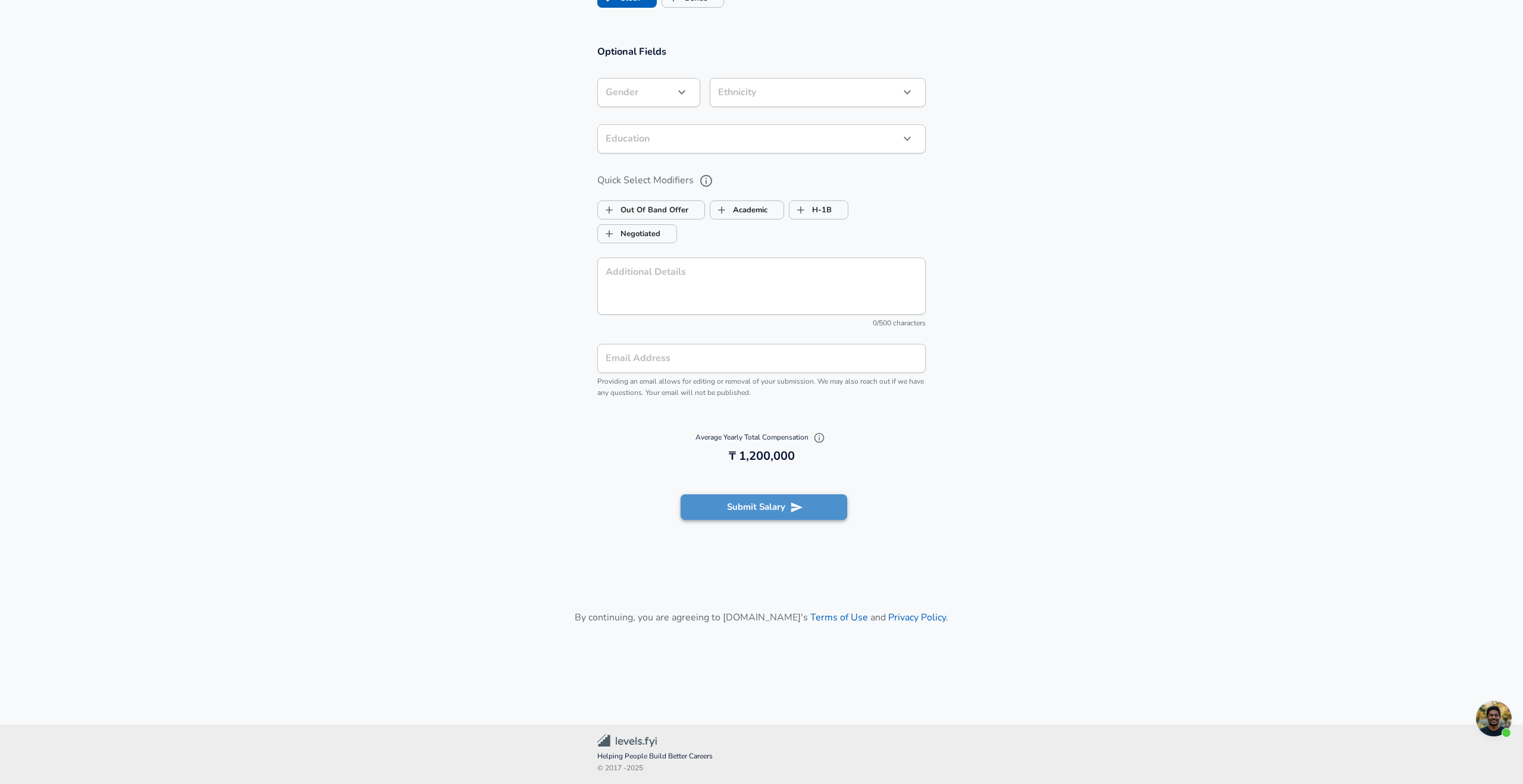
click at [764, 510] on button "Submit Salary" at bounding box center [764, 507] width 167 height 25
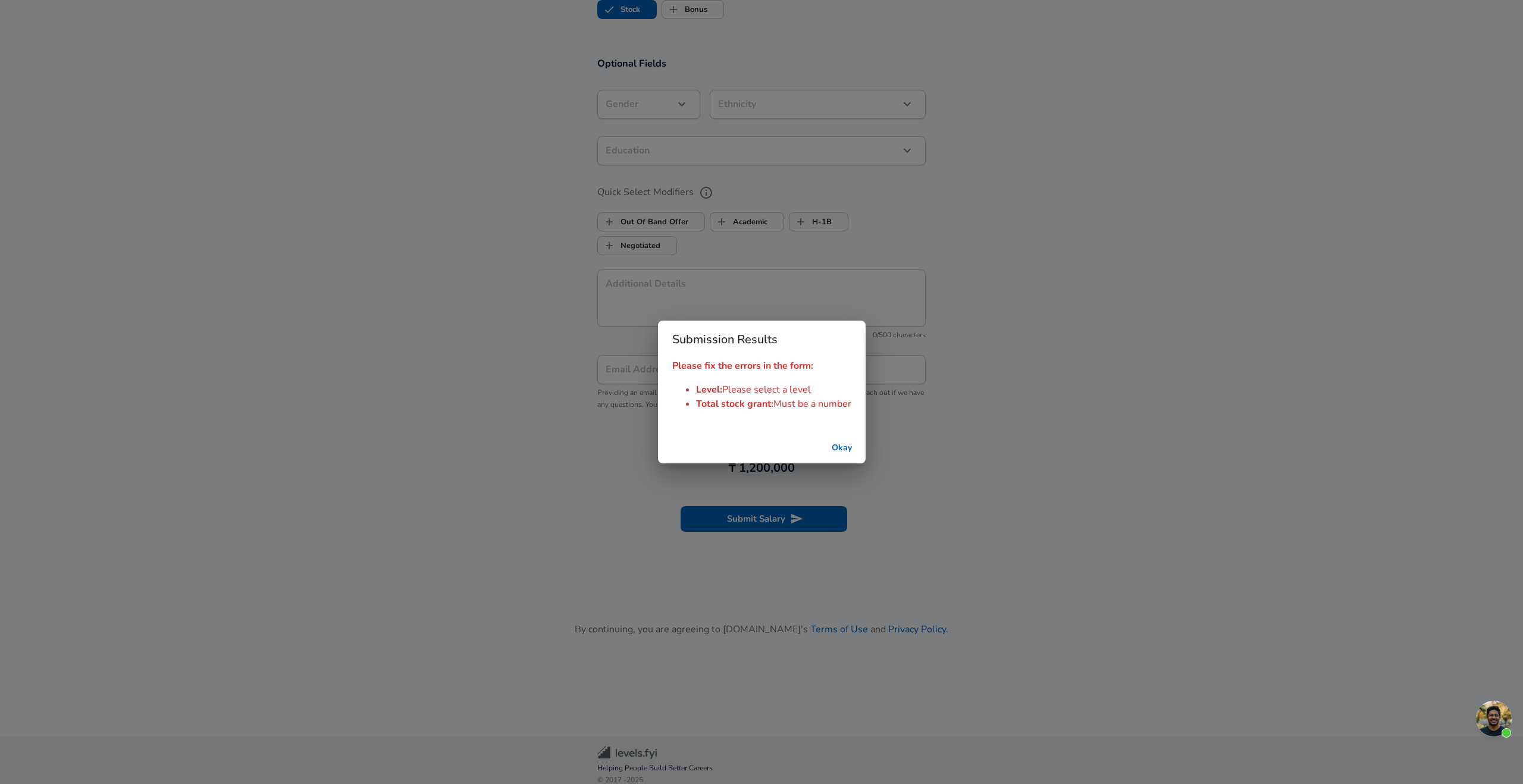
click at [839, 447] on button "Okay" at bounding box center [842, 448] width 38 height 22
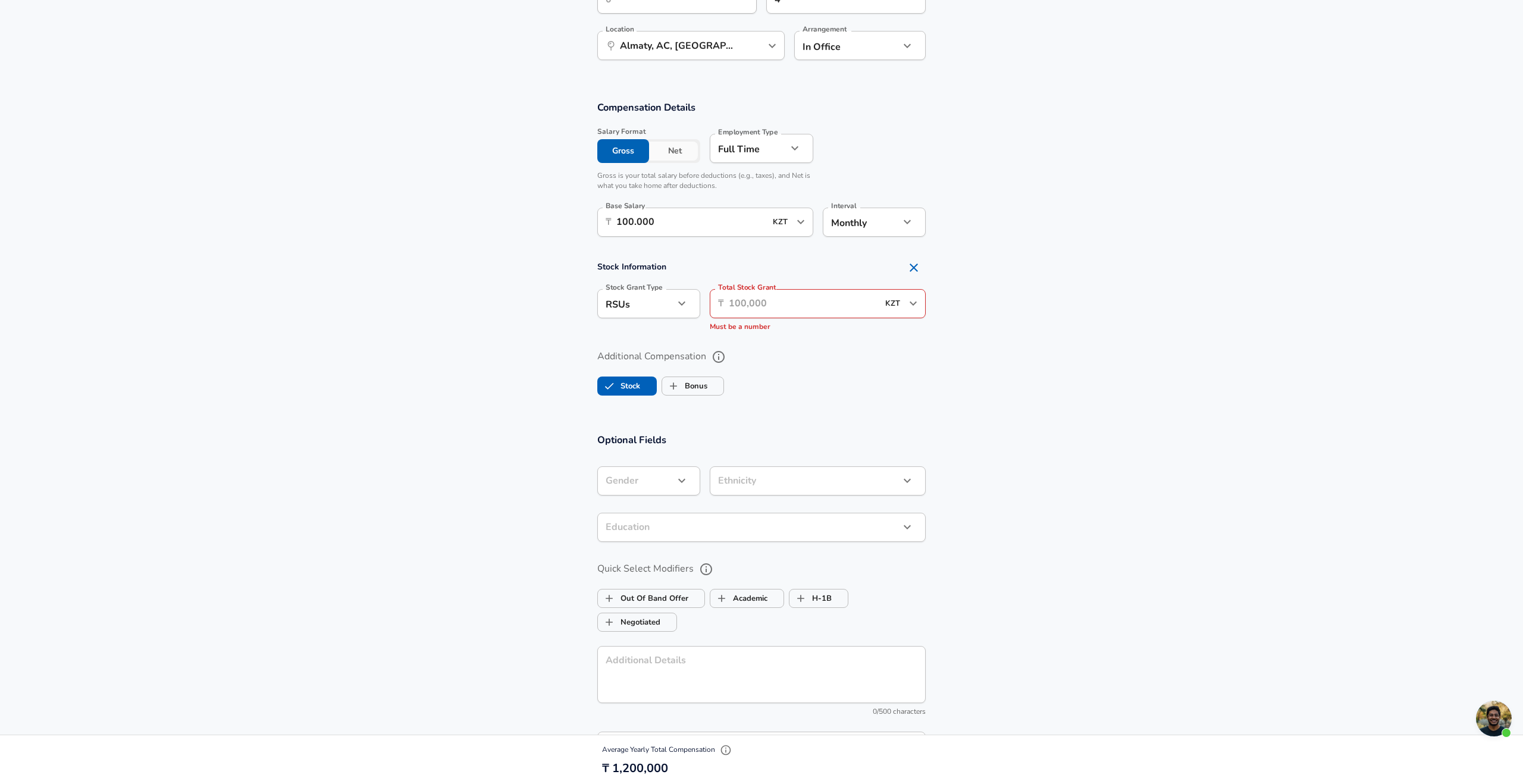
scroll to position [636, 0]
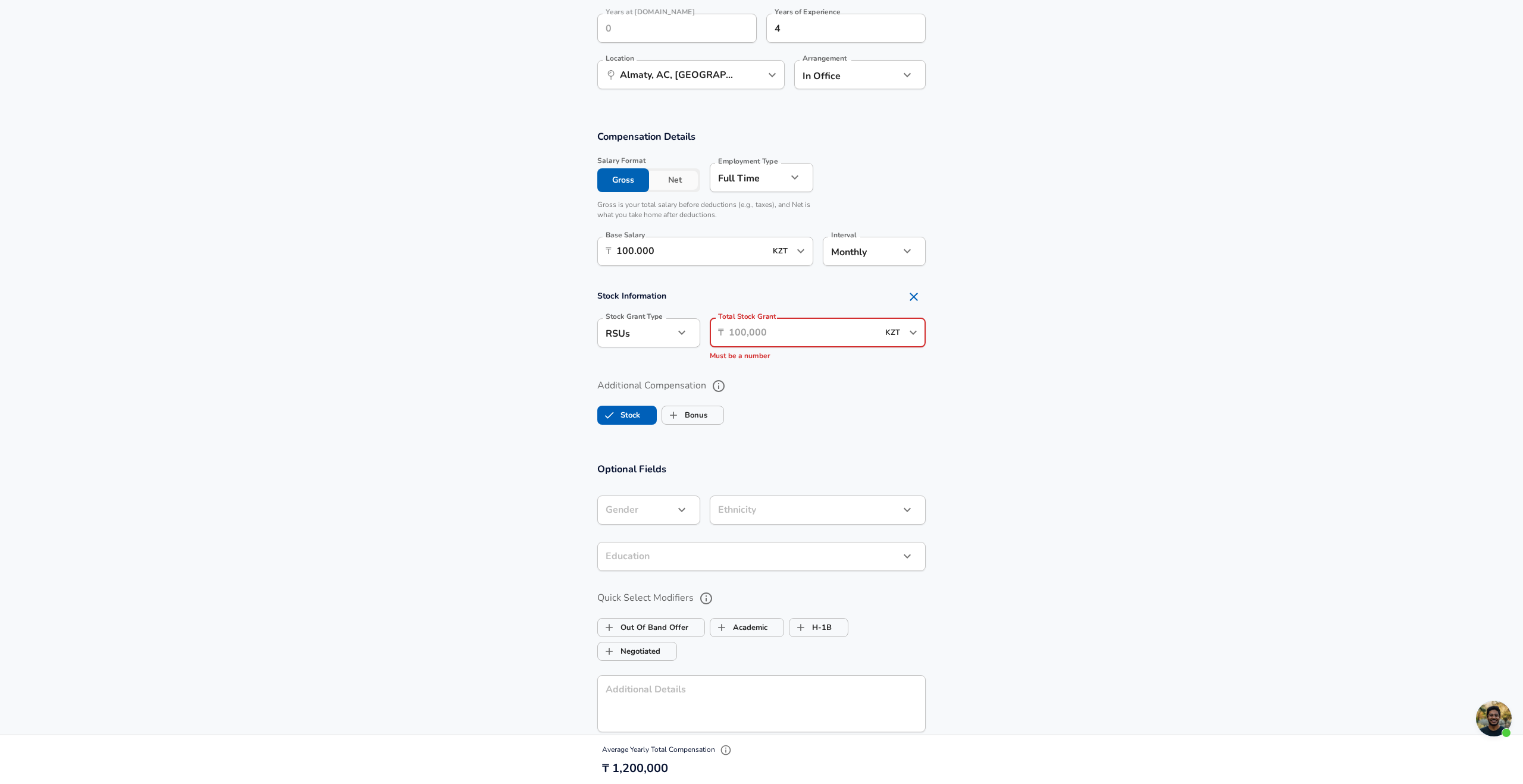
click at [764, 336] on input "Total Stock Grant" at bounding box center [803, 333] width 149 height 29
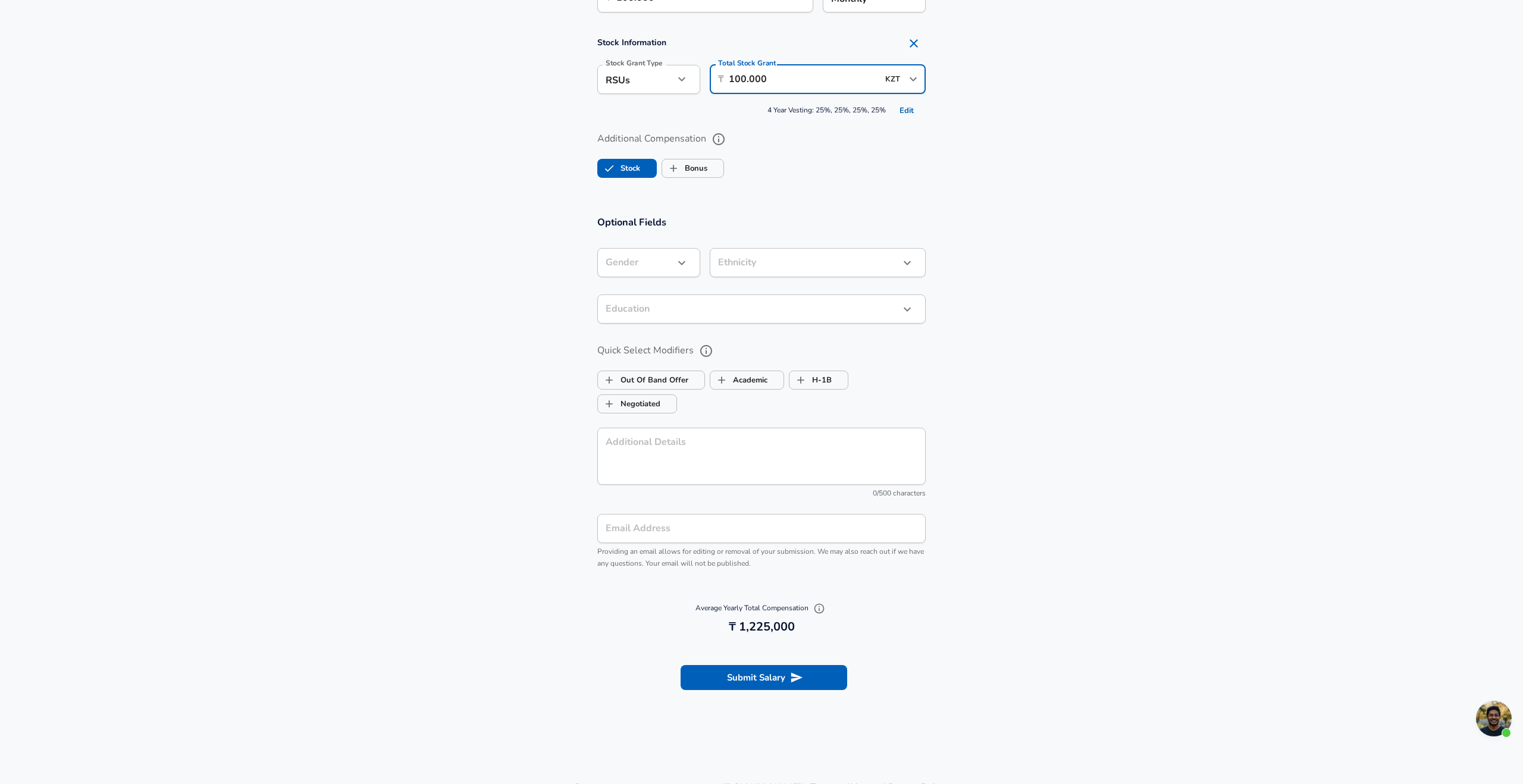
scroll to position [890, 0]
type input "100.000"
click at [739, 674] on button "Submit Salary" at bounding box center [764, 676] width 167 height 25
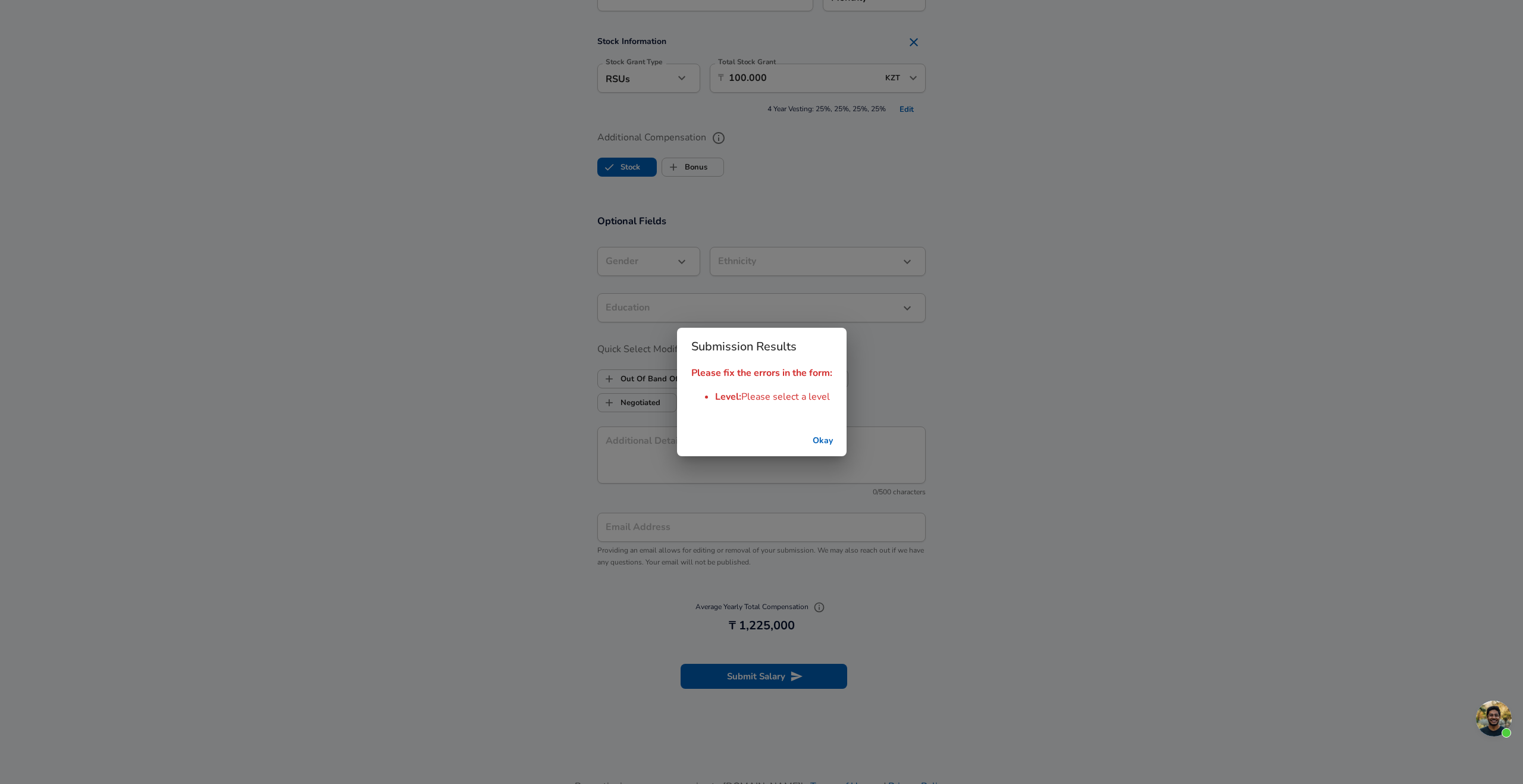
click at [818, 440] on button "Okay" at bounding box center [823, 441] width 38 height 22
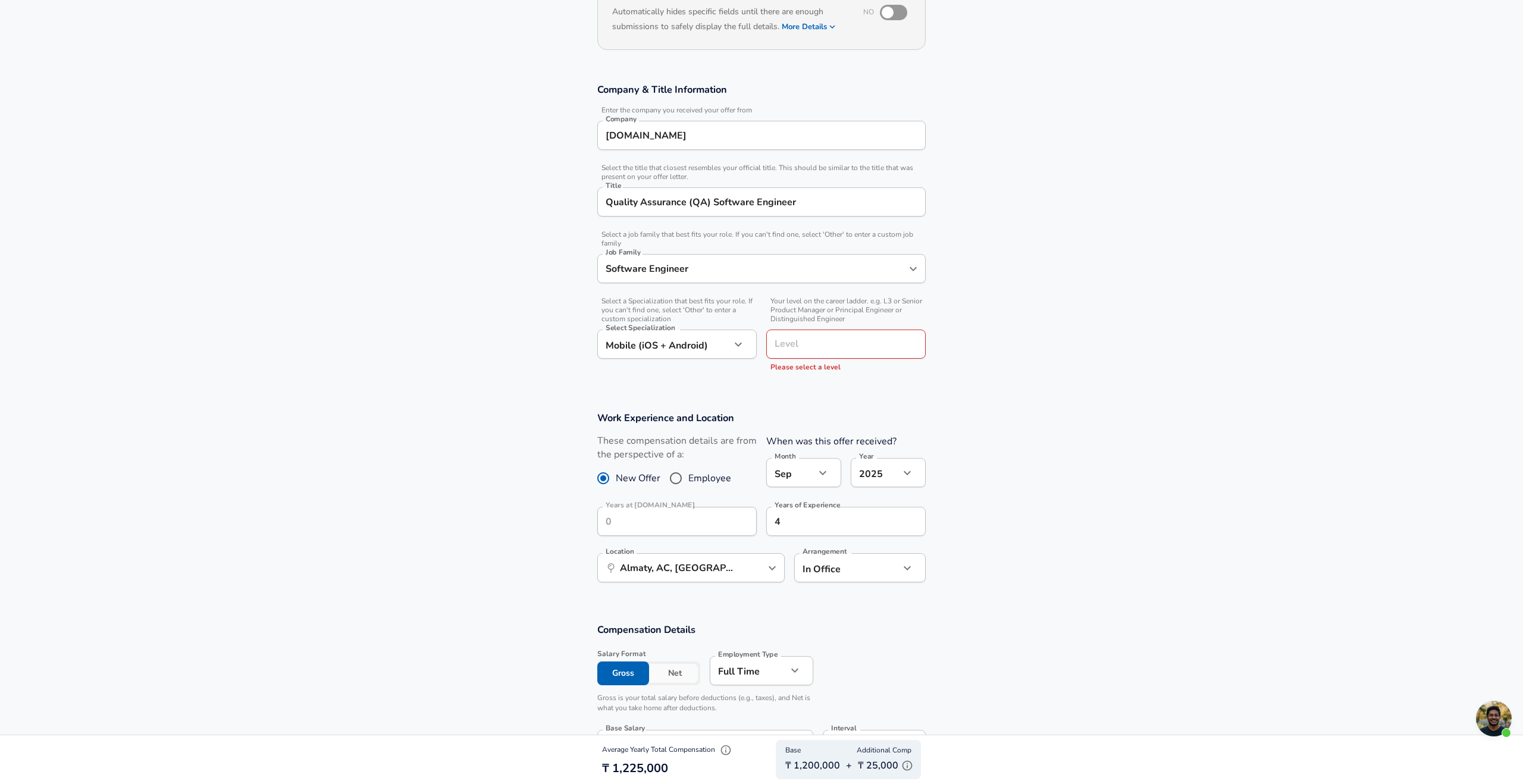
scroll to position [124, 0]
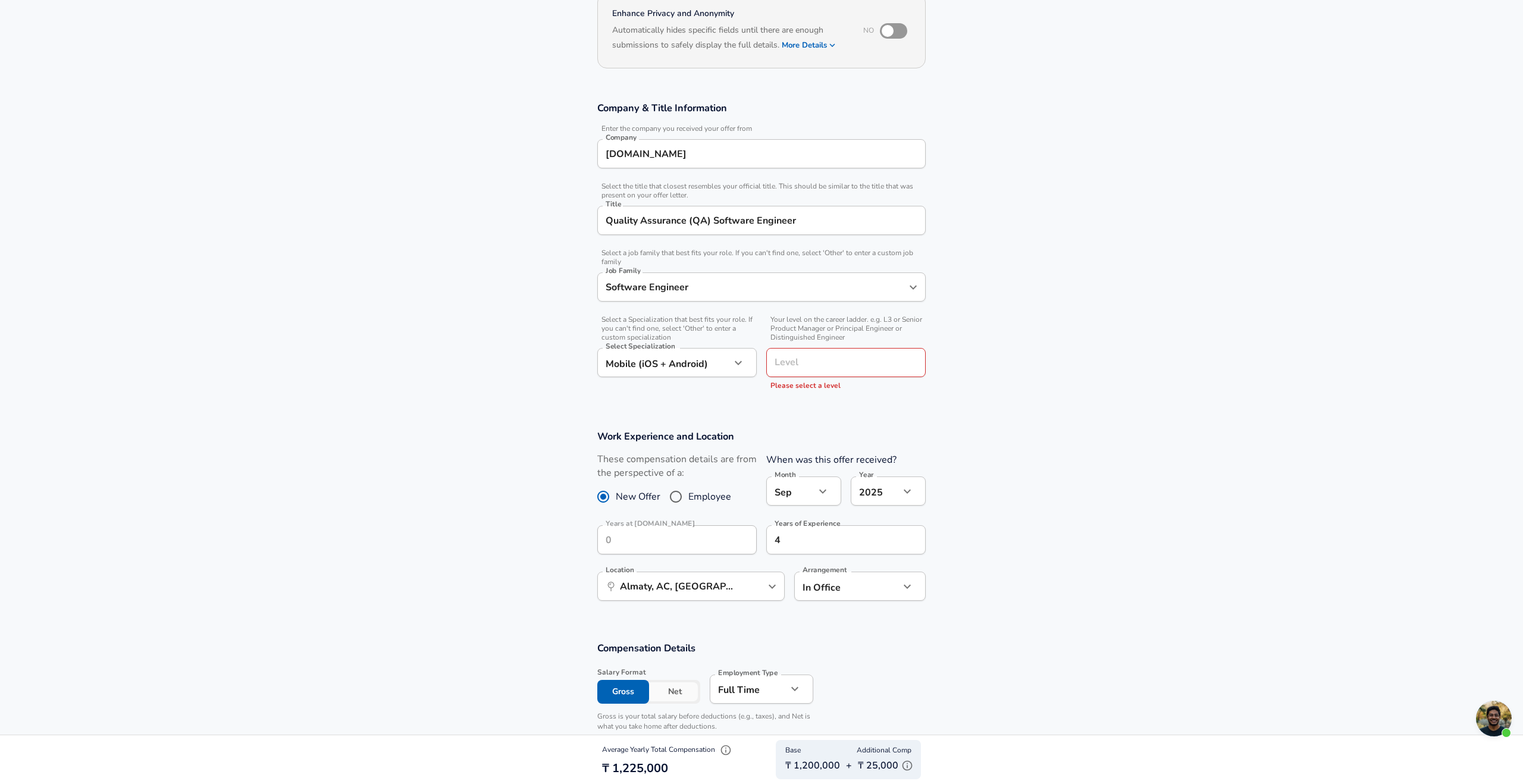
click at [825, 361] on input "Level" at bounding box center [846, 362] width 149 height 18
type input "l"
click at [871, 389] on p "Please select a level" at bounding box center [846, 386] width 159 height 12
type input "l3"
click at [548, 454] on section "Work Experience and Location These compensation details are from the perspectiv…" at bounding box center [762, 521] width 1523 height 212
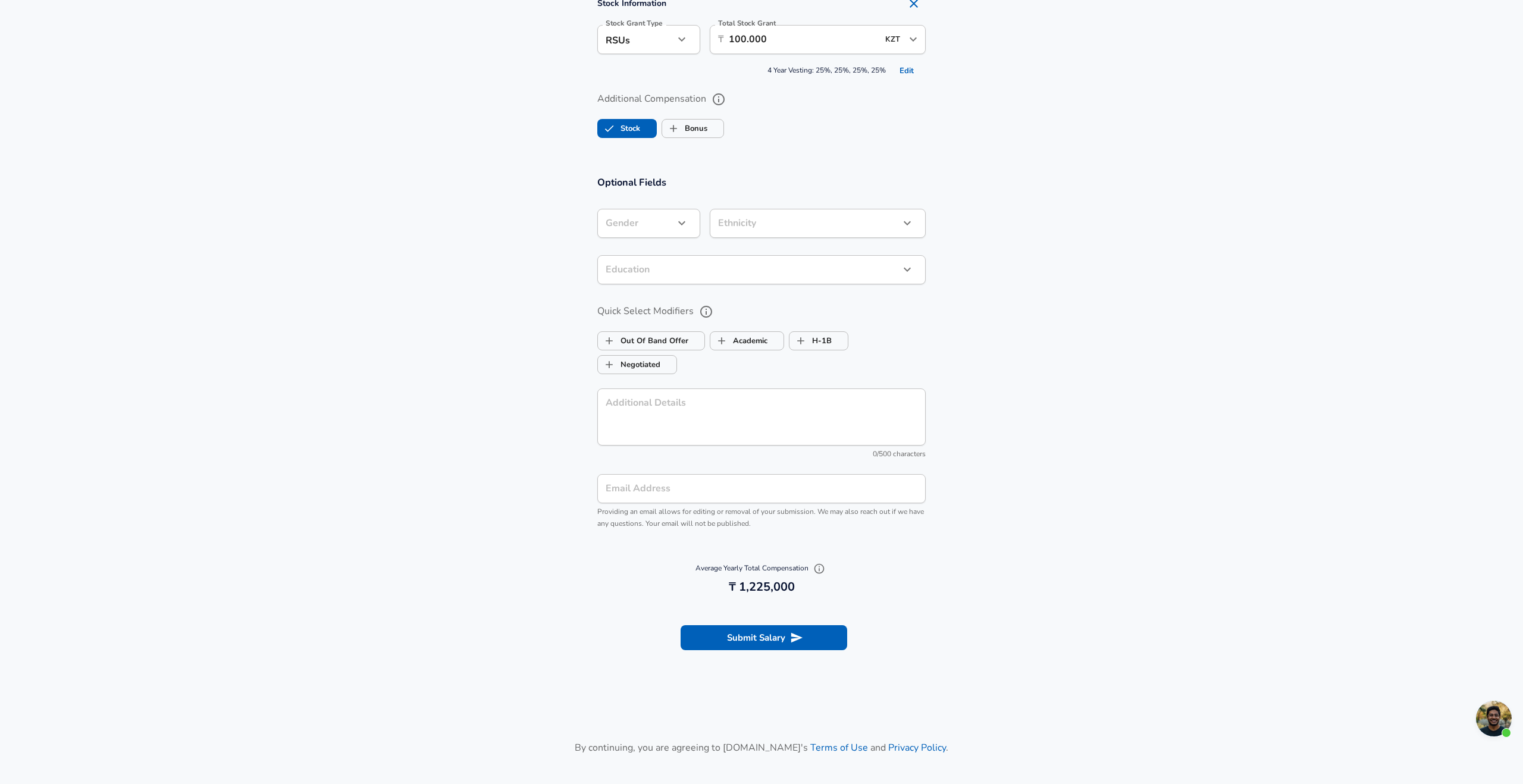
scroll to position [925, 0]
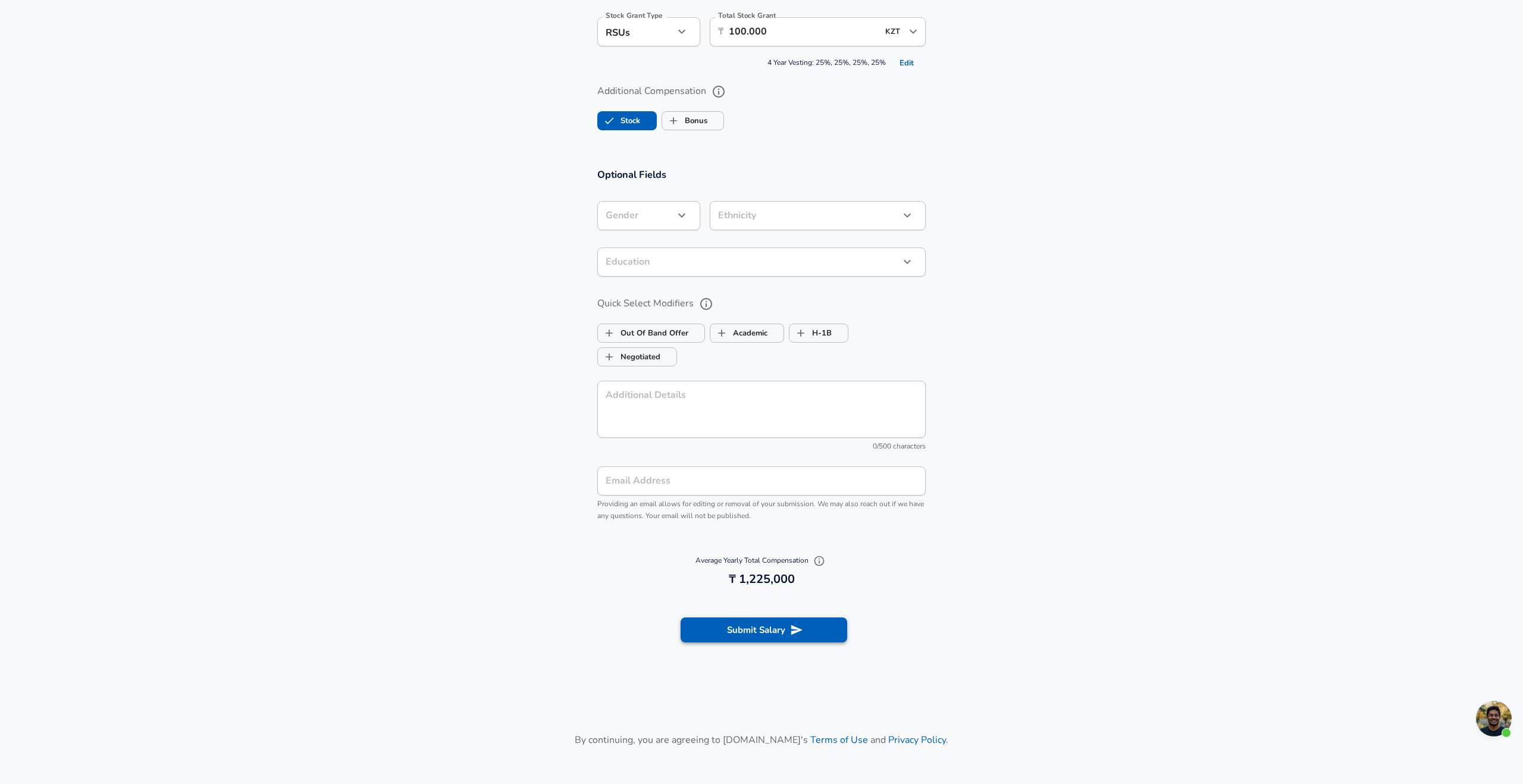
click at [700, 635] on button "Submit Salary" at bounding box center [764, 630] width 167 height 25
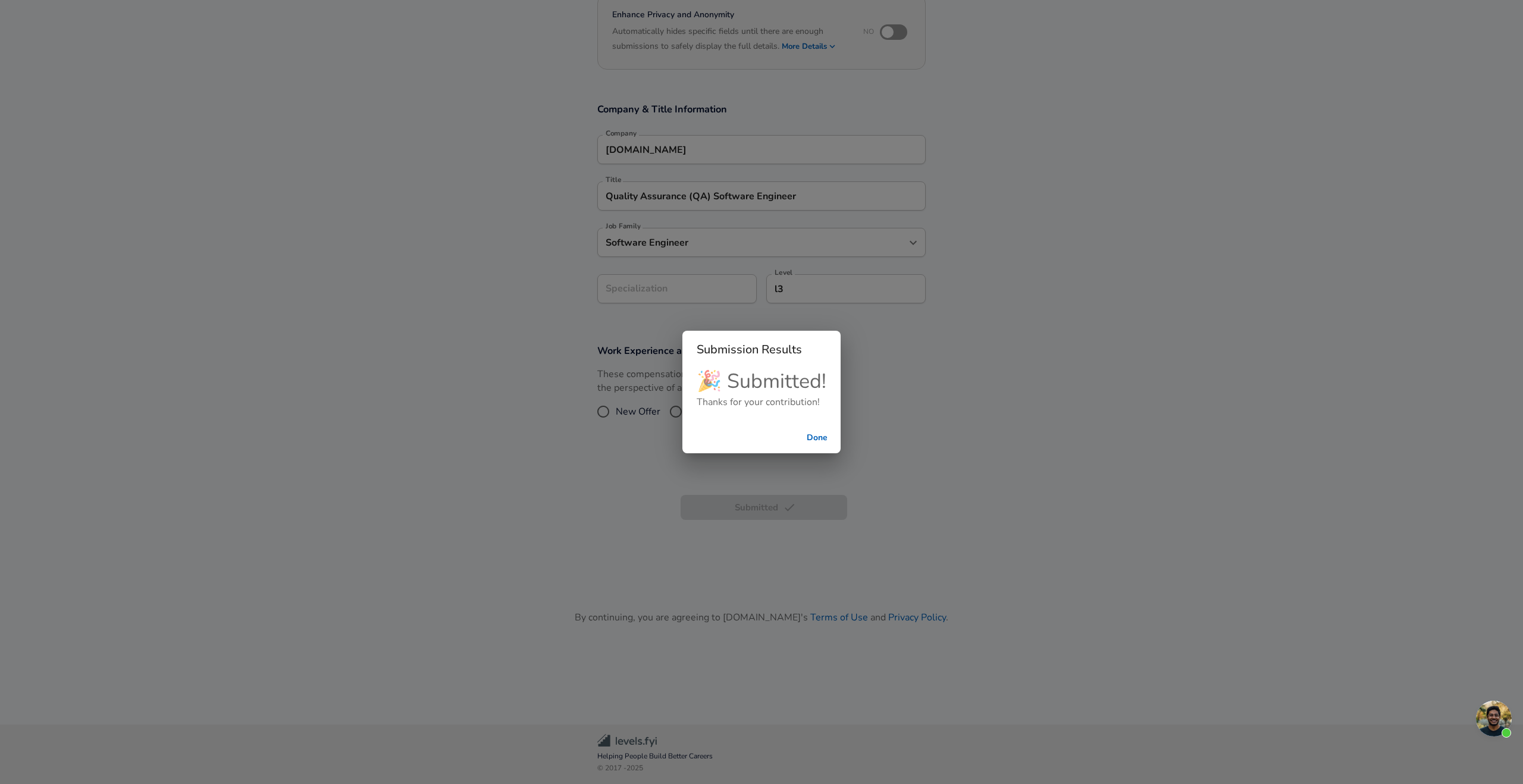
scroll to position [123, 0]
